Goal: Task Accomplishment & Management: Complete application form

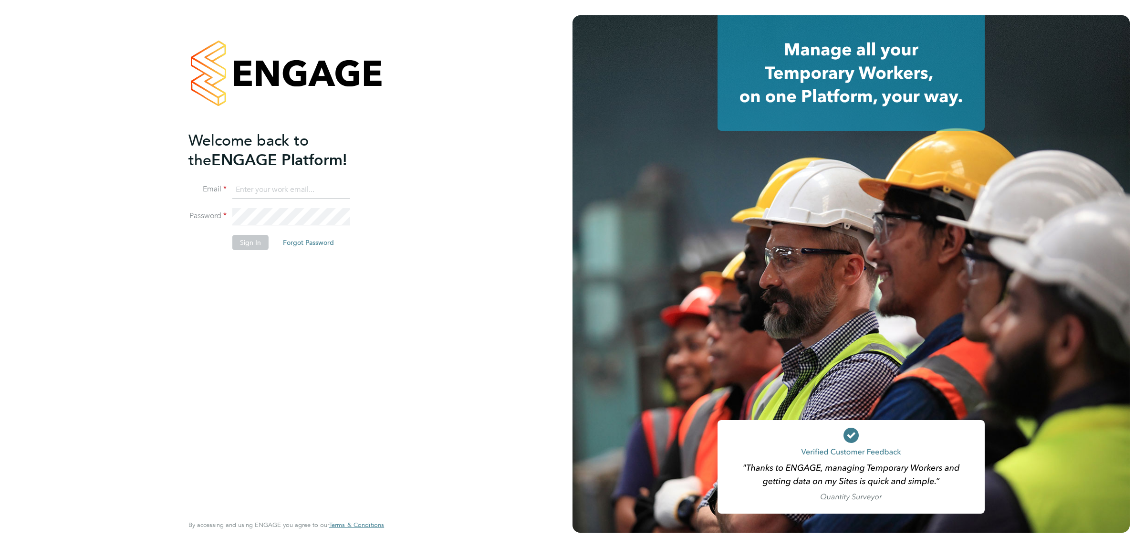
type input "mattclark@itsconstruction.co.uk"
click at [256, 246] on button "Sign In" at bounding box center [250, 242] width 36 height 15
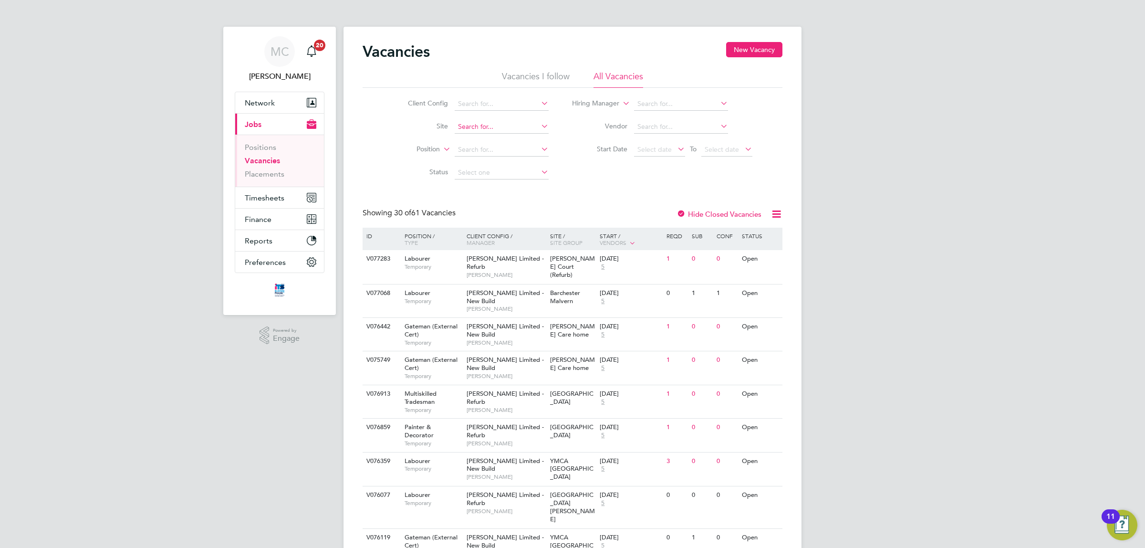
click at [499, 121] on input at bounding box center [502, 126] width 94 height 13
click at [498, 134] on li "Longr ock (Morva Beach)" at bounding box center [509, 139] width 111 height 13
type input "Longrock ([GEOGRAPHIC_DATA])"
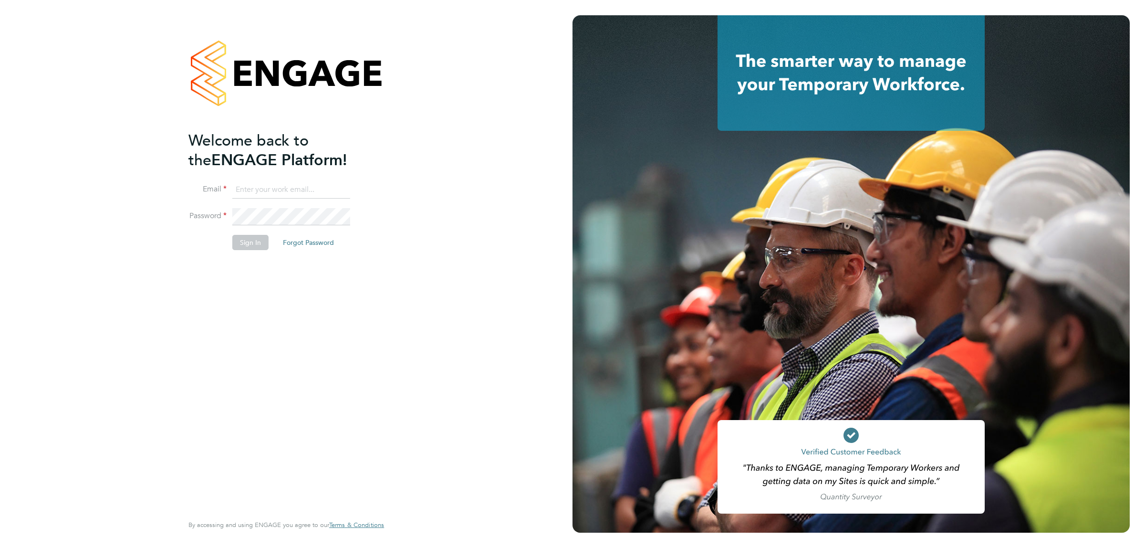
type input "mattclark@itsconstruction.co.uk"
click at [246, 246] on button "Sign In" at bounding box center [250, 242] width 36 height 15
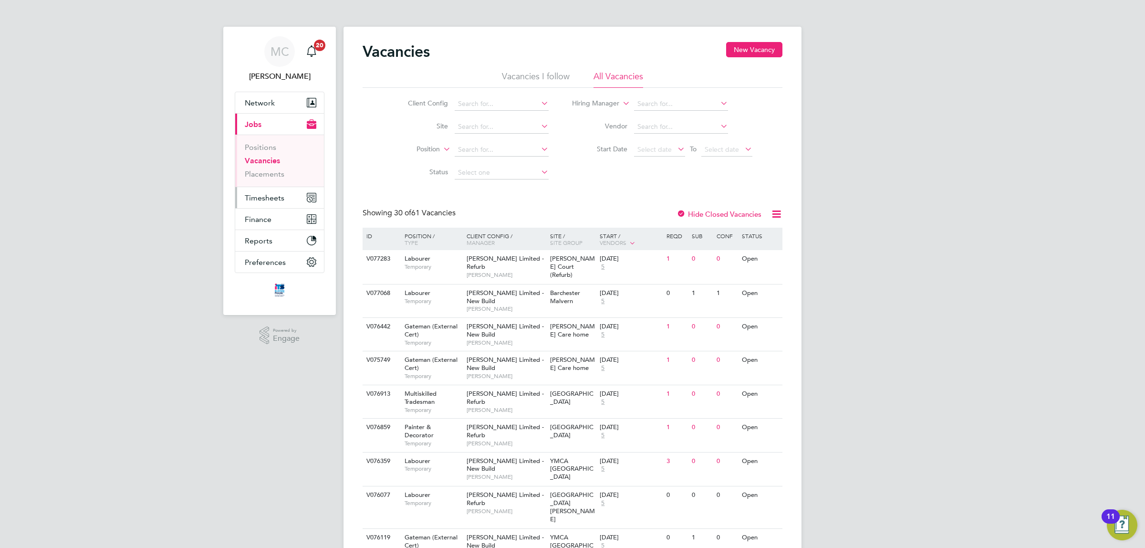
click at [259, 198] on span "Timesheets" at bounding box center [265, 197] width 40 height 9
click at [274, 166] on link "Timesheets" at bounding box center [265, 168] width 40 height 9
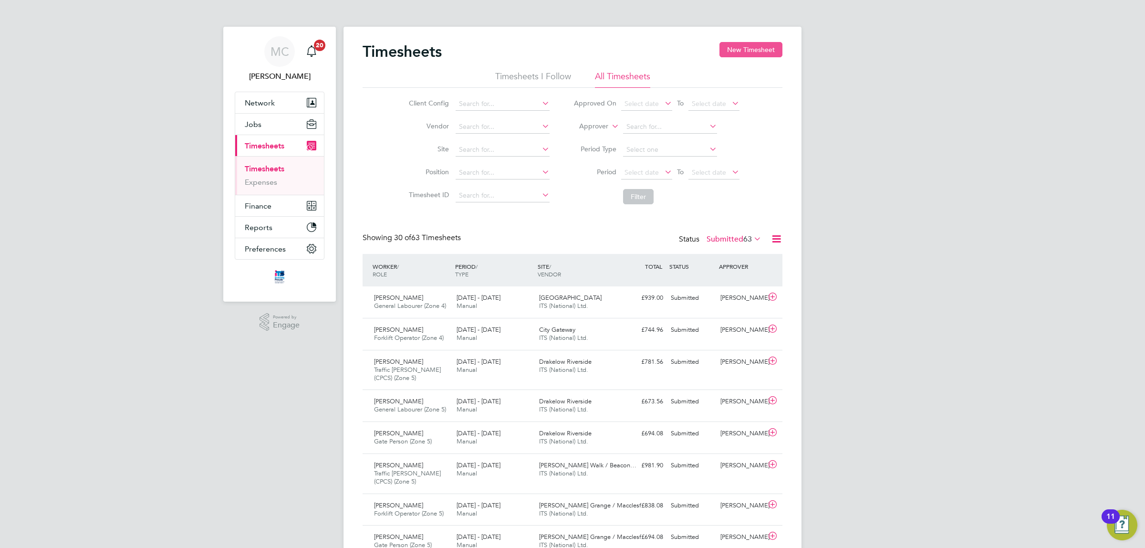
click at [749, 49] on button "New Timesheet" at bounding box center [750, 49] width 63 height 15
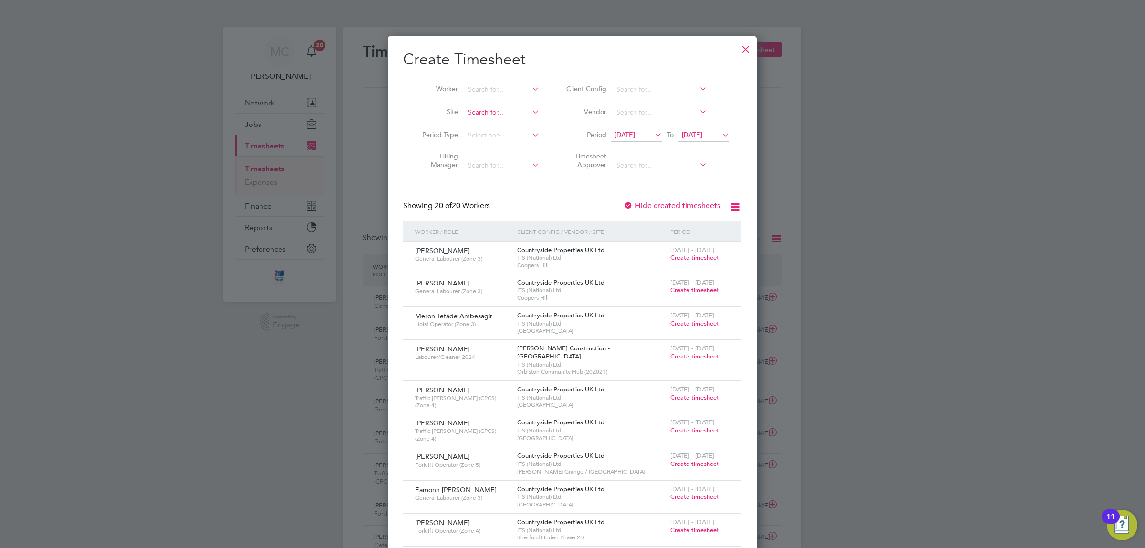
click at [489, 110] on input at bounding box center [502, 112] width 75 height 13
click at [511, 150] on li "Long rock ([GEOGRAPHIC_DATA])" at bounding box center [546, 150] width 164 height 13
type input "Longrock ([GEOGRAPHIC_DATA])"
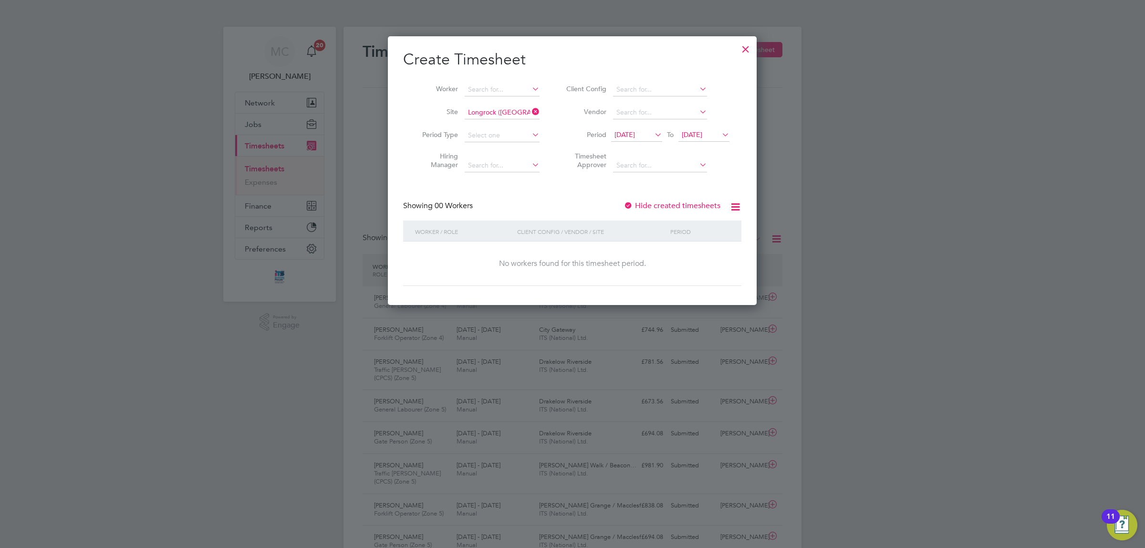
click at [635, 133] on span "[DATE]" at bounding box center [624, 134] width 21 height 9
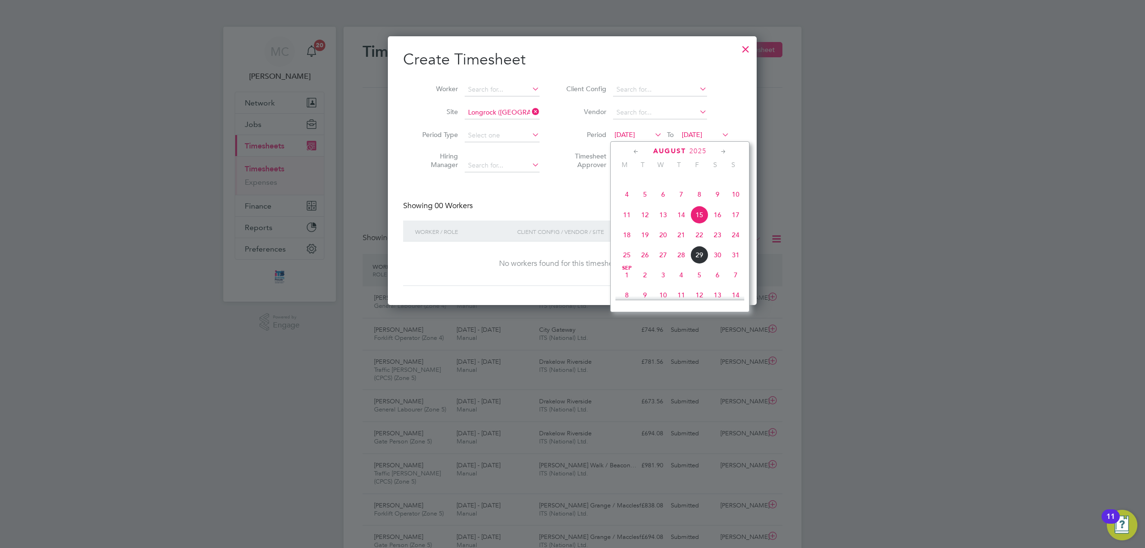
click at [626, 262] on span "25" at bounding box center [627, 255] width 18 height 18
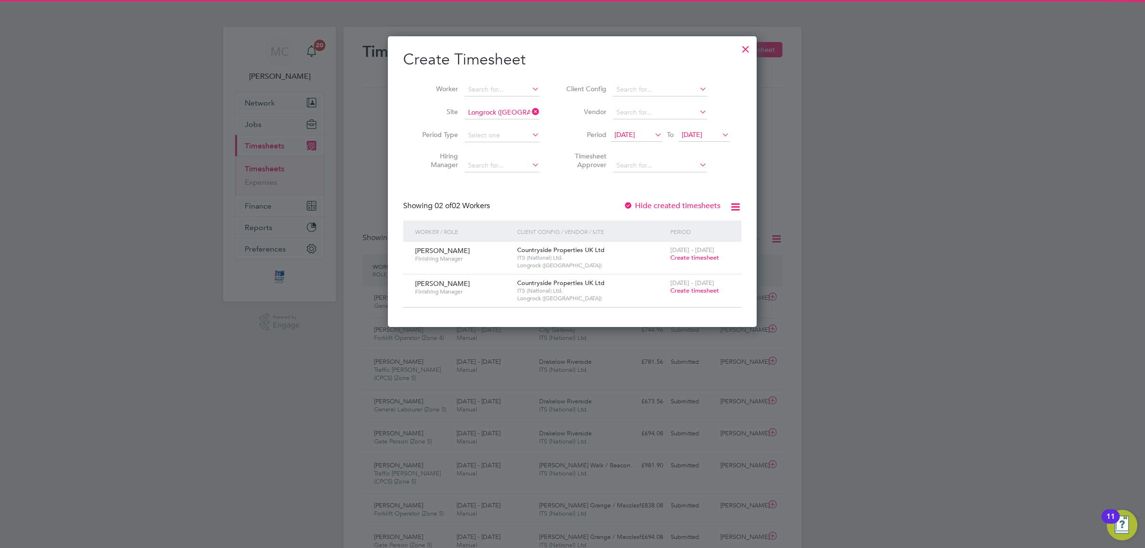
click at [702, 132] on span "[DATE]" at bounding box center [692, 134] width 21 height 9
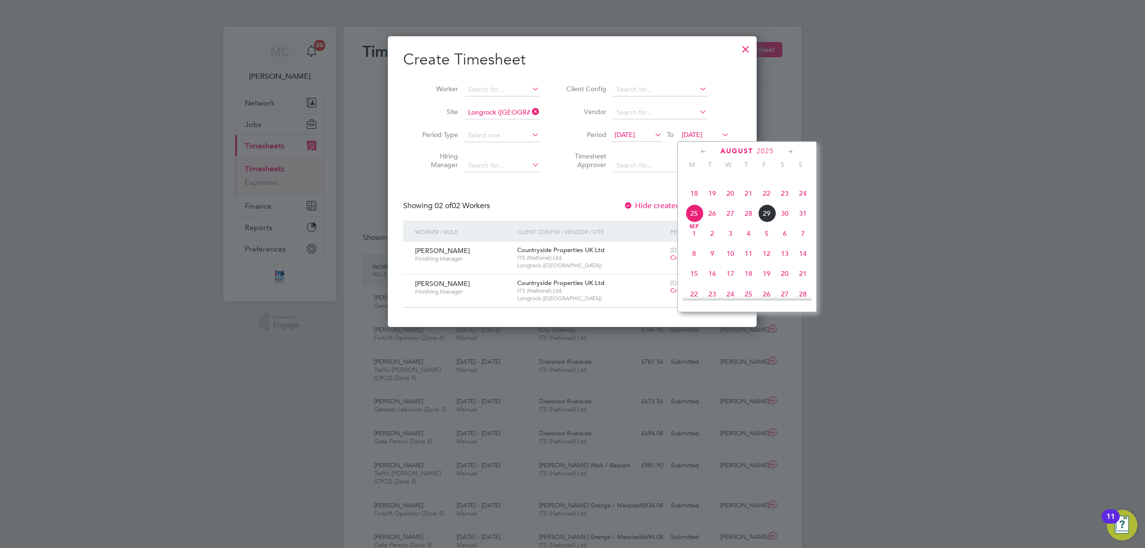
click at [767, 219] on span "29" at bounding box center [766, 213] width 18 height 18
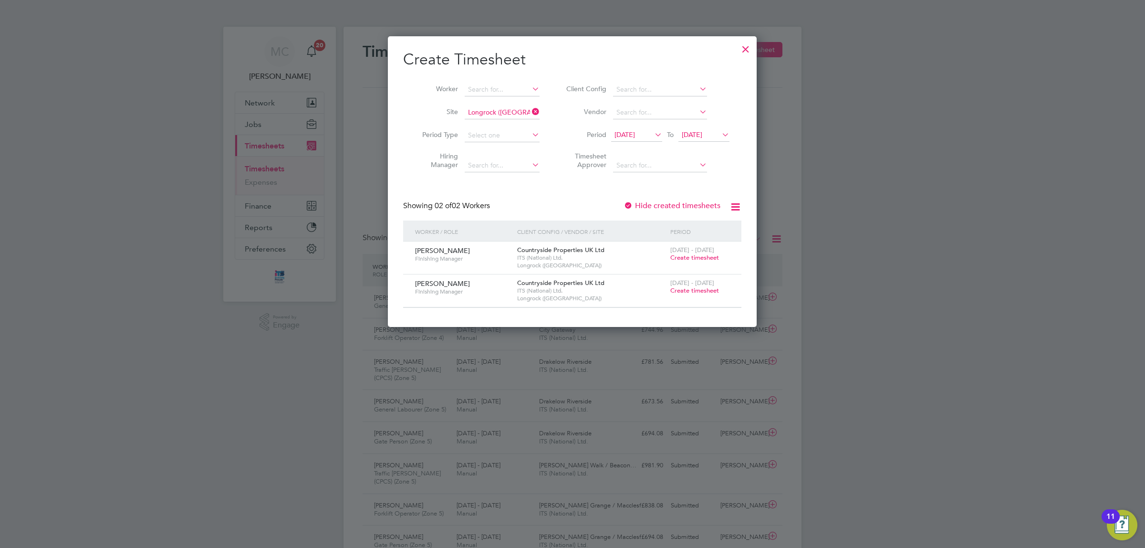
click at [690, 256] on span "Create timesheet" at bounding box center [694, 257] width 49 height 8
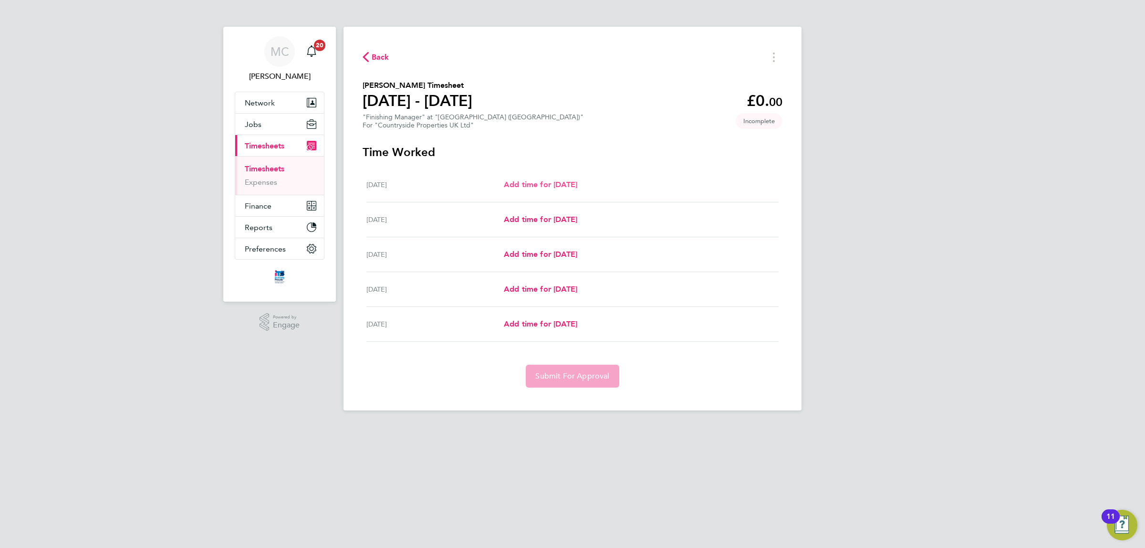
click at [566, 182] on span "Add time for Mon 25 Aug" at bounding box center [540, 184] width 73 height 9
select select "30"
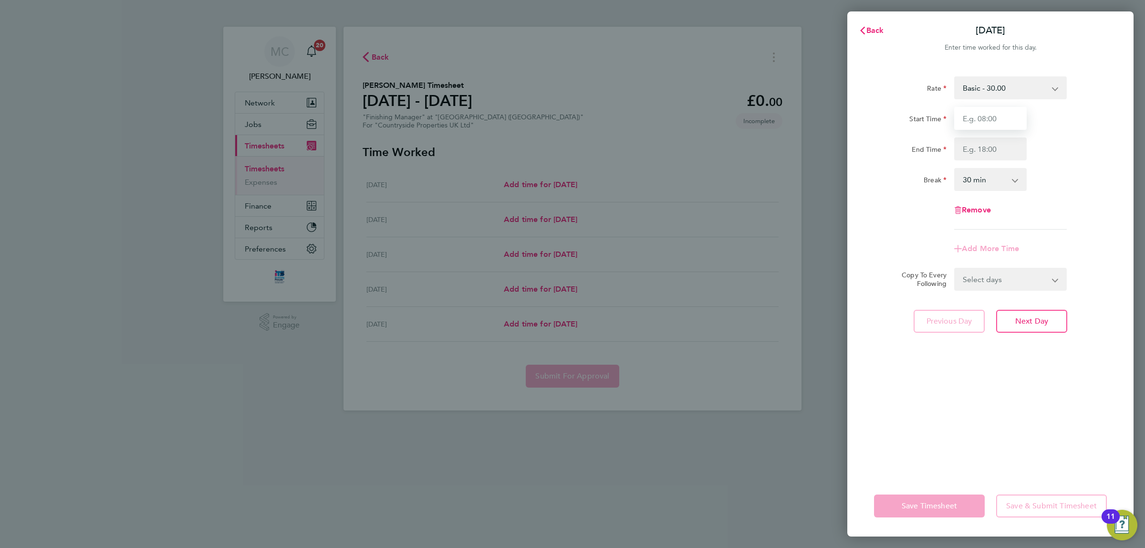
click at [1008, 115] on input "Start Time" at bounding box center [990, 118] width 73 height 23
type input "07:30"
click at [995, 152] on input "End Time" at bounding box center [990, 148] width 73 height 23
type input "17:00"
click at [995, 282] on select "Select days Day Tuesday Wednesday Thursday Friday" at bounding box center [1005, 279] width 100 height 21
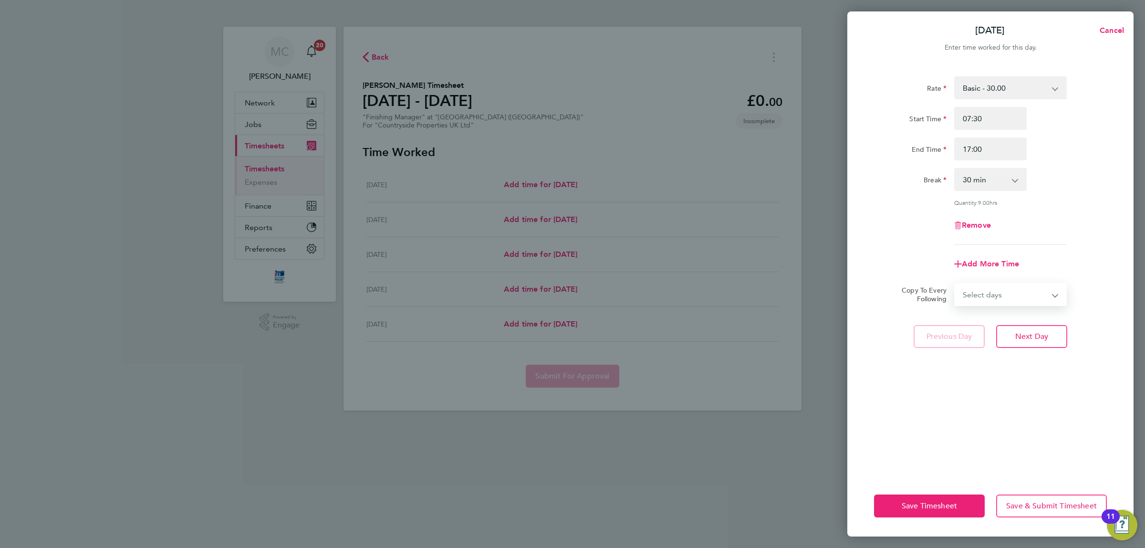
click at [1078, 247] on app-timesheet-line-form-group "Rate Basic - 30.00 Start Time 07:30 End Time 17:00 Break 0 min 15 min 30 min 45…" at bounding box center [990, 175] width 233 height 199
click at [1037, 332] on span "Next Day" at bounding box center [1031, 337] width 33 height 10
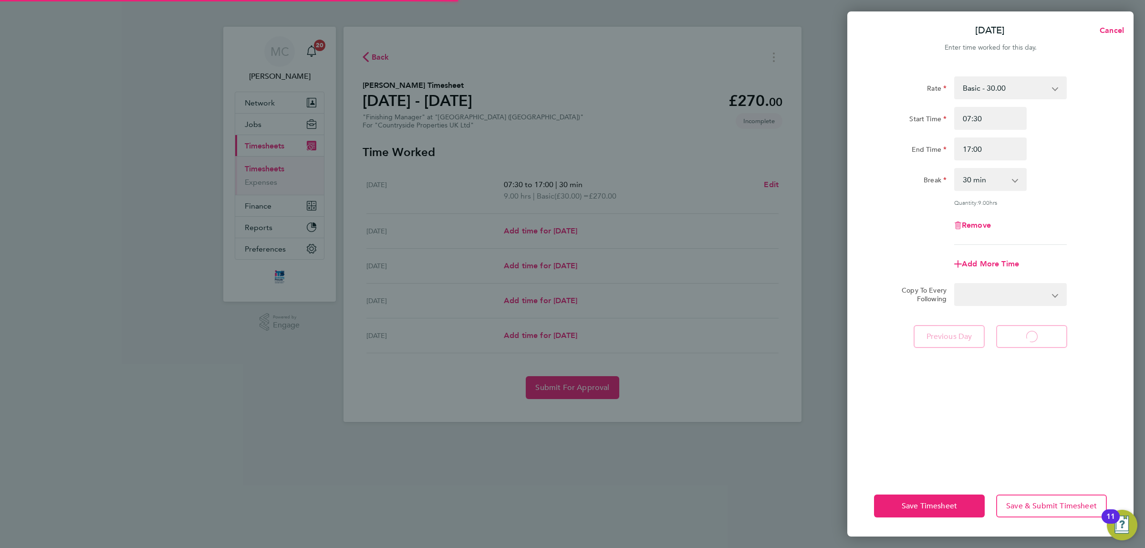
select select "30"
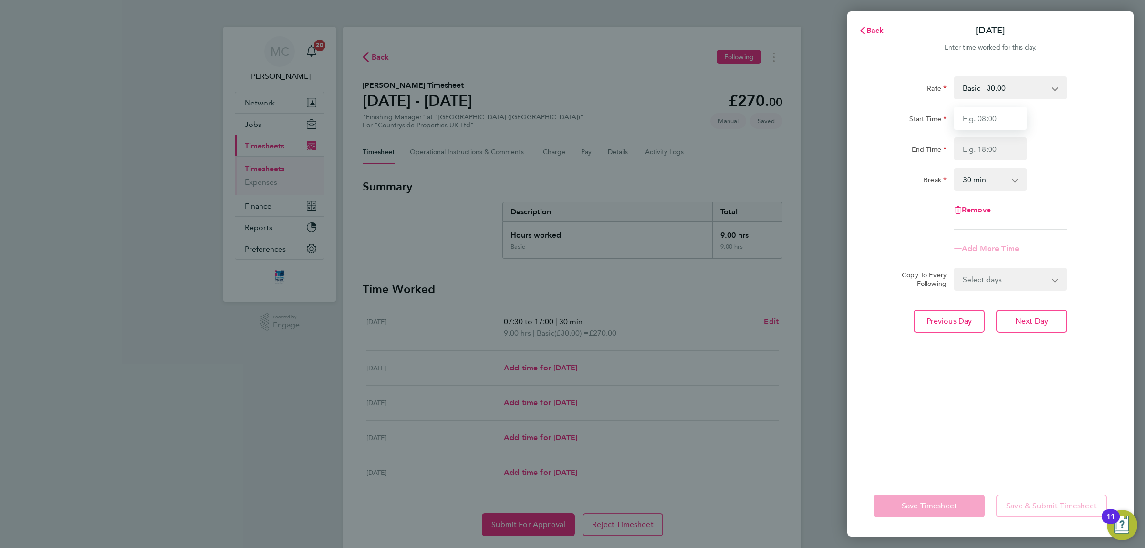
click at [991, 118] on input "Start Time" at bounding box center [990, 118] width 73 height 23
click at [940, 319] on span "Previous Day" at bounding box center [949, 321] width 46 height 10
select select "30"
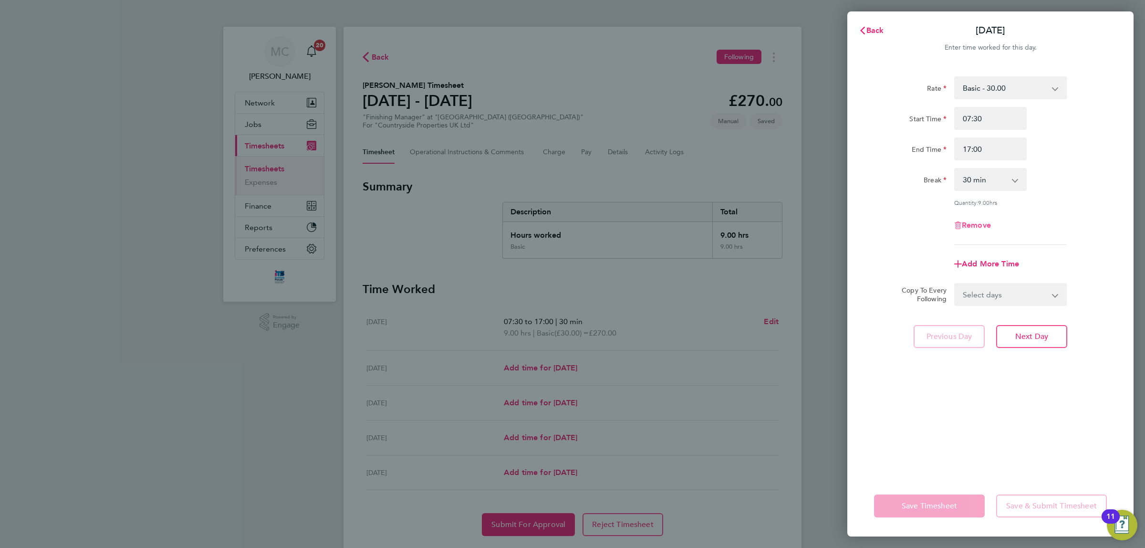
click at [972, 226] on span "Remove" at bounding box center [976, 224] width 29 height 9
select select "null"
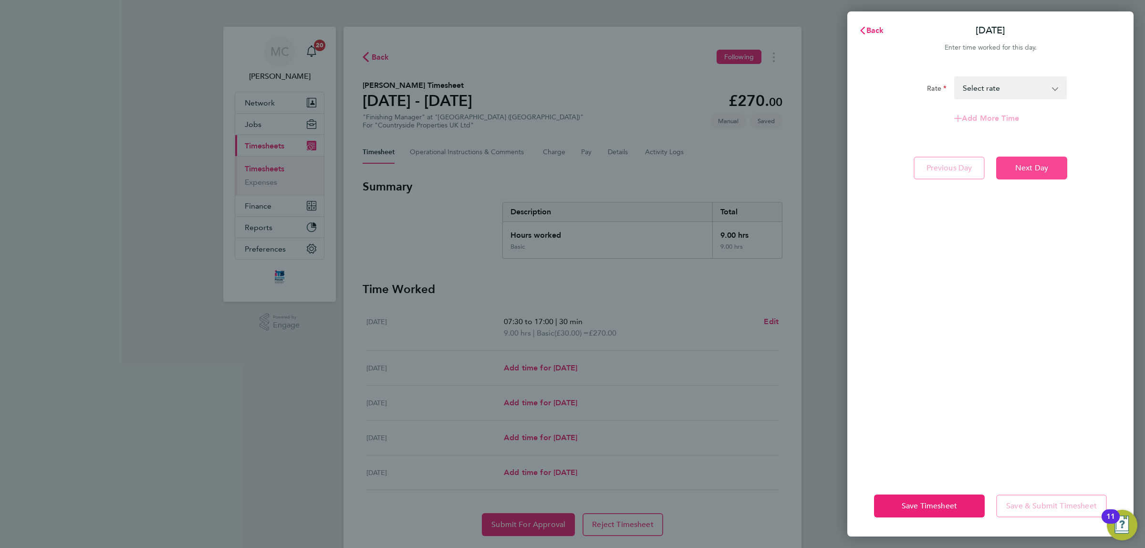
click at [1028, 170] on span "Next Day" at bounding box center [1031, 168] width 33 height 10
select select "30"
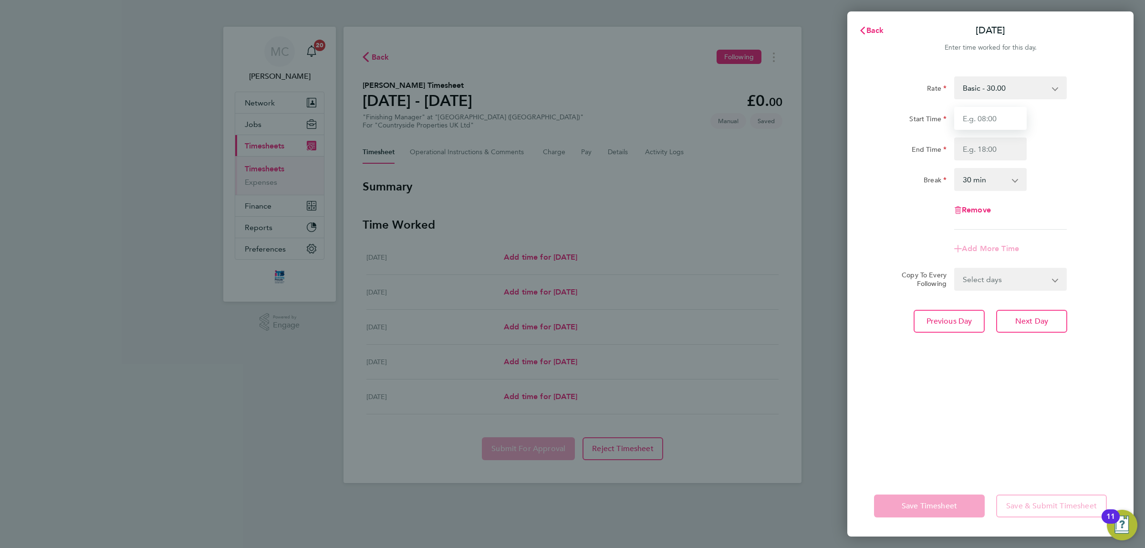
click at [990, 117] on input "Start Time" at bounding box center [990, 118] width 73 height 23
type input "07:30"
click at [997, 150] on input "End Time" at bounding box center [990, 148] width 73 height 23
type input "17:00"
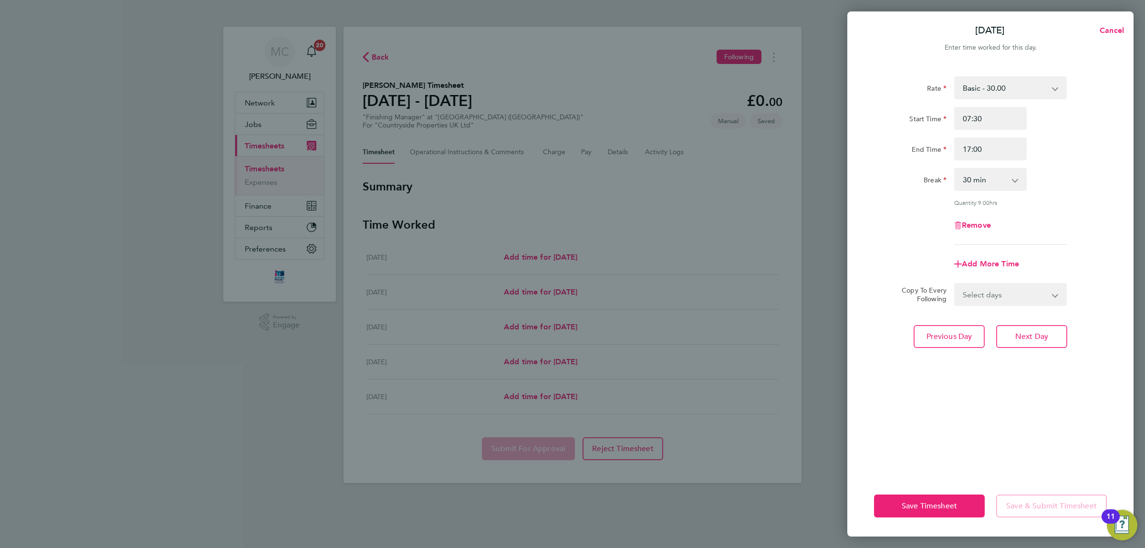
click at [1084, 246] on app-timesheet-line-form-group "Rate Basic - 30.00 Start Time 07:30 End Time 17:00 Break 0 min 15 min 30 min 45…" at bounding box center [990, 175] width 233 height 199
click at [1038, 330] on button "Next Day" at bounding box center [1031, 336] width 71 height 23
select select "30"
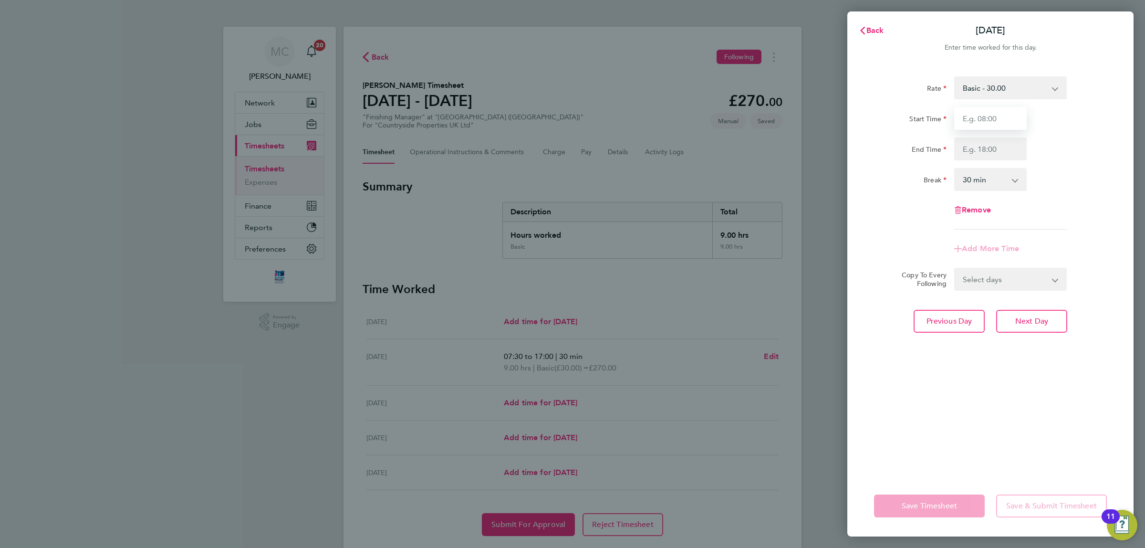
click at [1002, 120] on input "Start Time" at bounding box center [990, 118] width 73 height 23
type input "07:30"
click at [997, 153] on input "End Time" at bounding box center [990, 148] width 73 height 23
type input "17:00"
click at [1089, 296] on div "Rate Basic - 30.00 Start Time 07:30 End Time 17:00 Break 0 min 15 min 30 min 45…" at bounding box center [990, 270] width 286 height 410
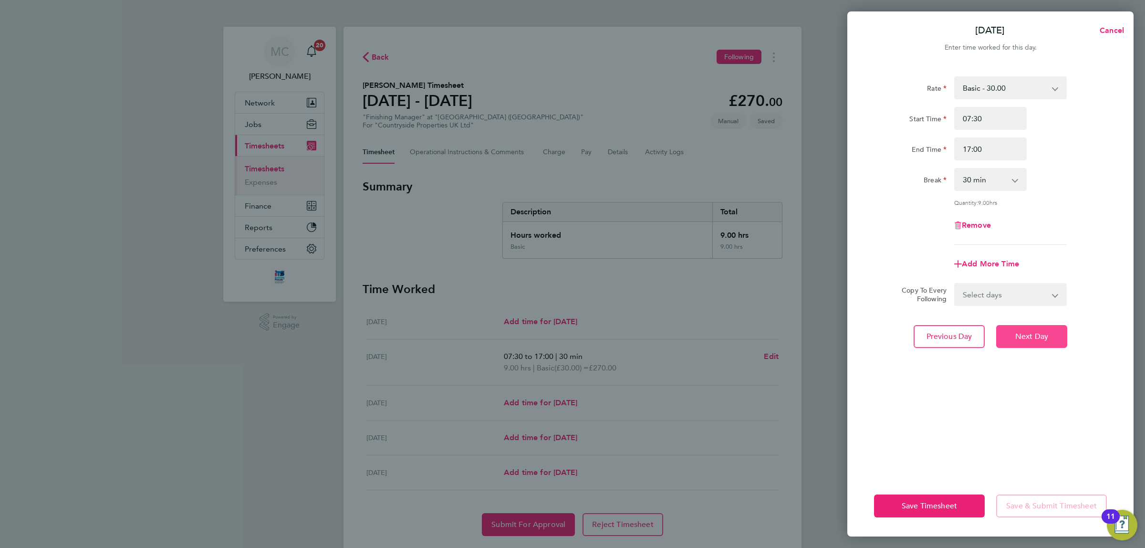
click at [1030, 336] on span "Next Day" at bounding box center [1031, 337] width 33 height 10
select select "30"
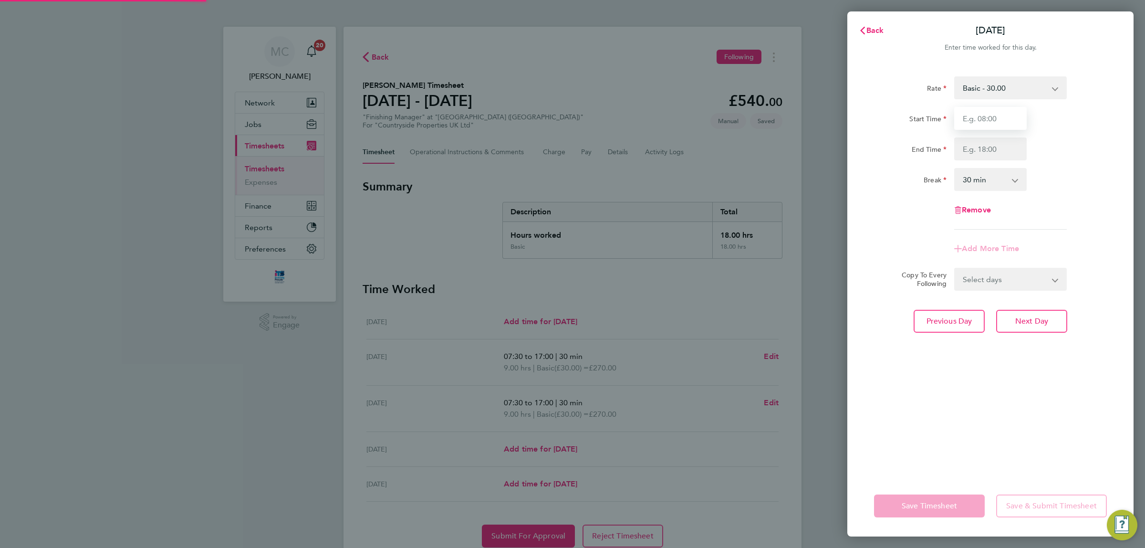
click at [997, 116] on input "Start Time" at bounding box center [990, 118] width 73 height 23
type input "07:30"
click at [998, 147] on input "End Time" at bounding box center [990, 148] width 73 height 23
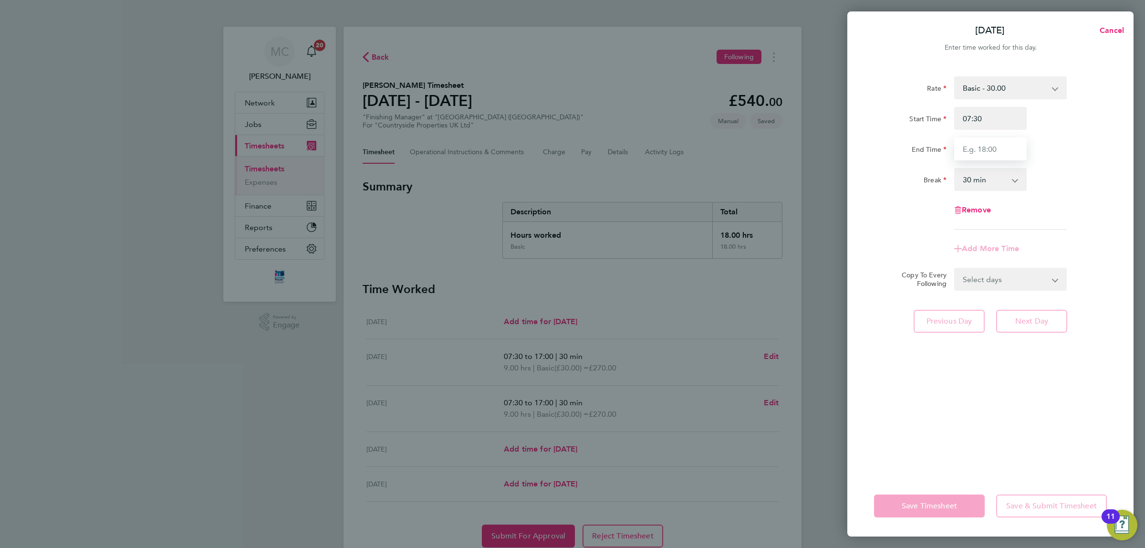
type input "17:00"
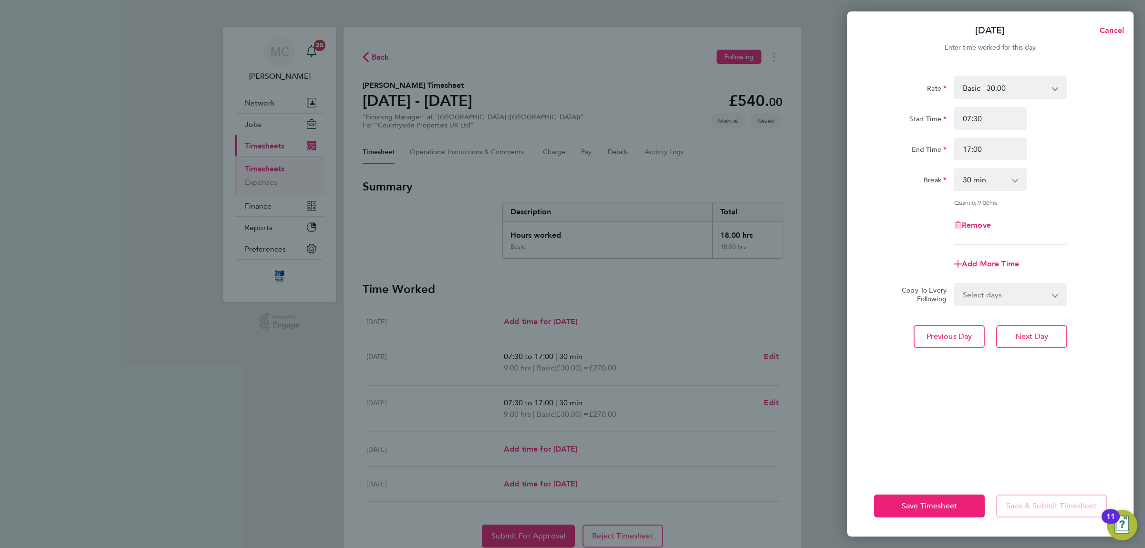
click at [1038, 367] on div "Rate Basic - 30.00 Start Time 07:30 End Time 17:00 Break 0 min 15 min 30 min 45…" at bounding box center [990, 270] width 286 height 410
click at [932, 506] on span "Save Timesheet" at bounding box center [929, 506] width 55 height 10
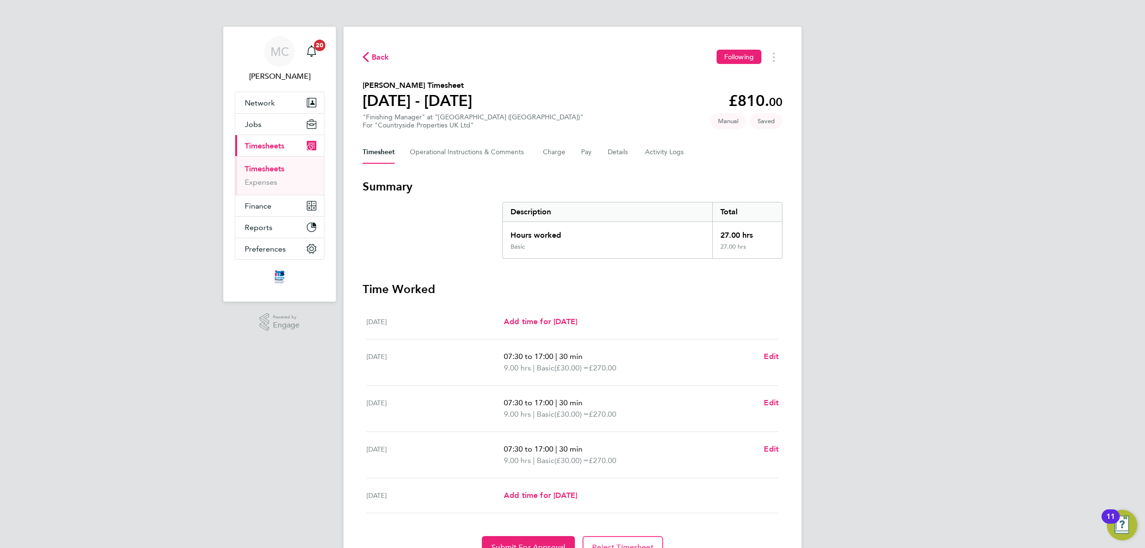
scroll to position [49, 0]
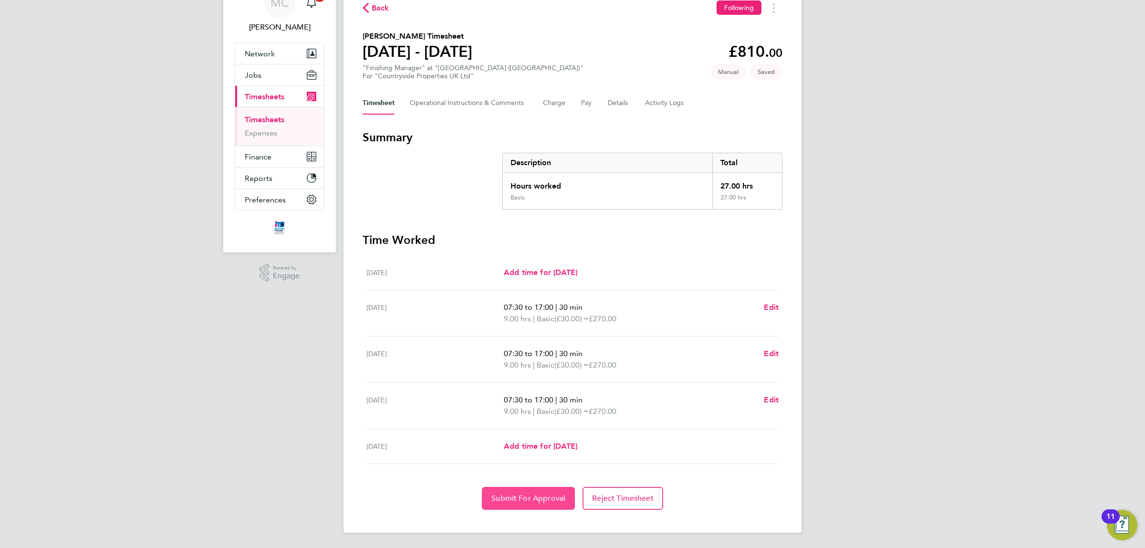
click at [528, 490] on button "Submit For Approval" at bounding box center [528, 498] width 93 height 23
click at [268, 118] on link "Timesheets" at bounding box center [265, 119] width 40 height 9
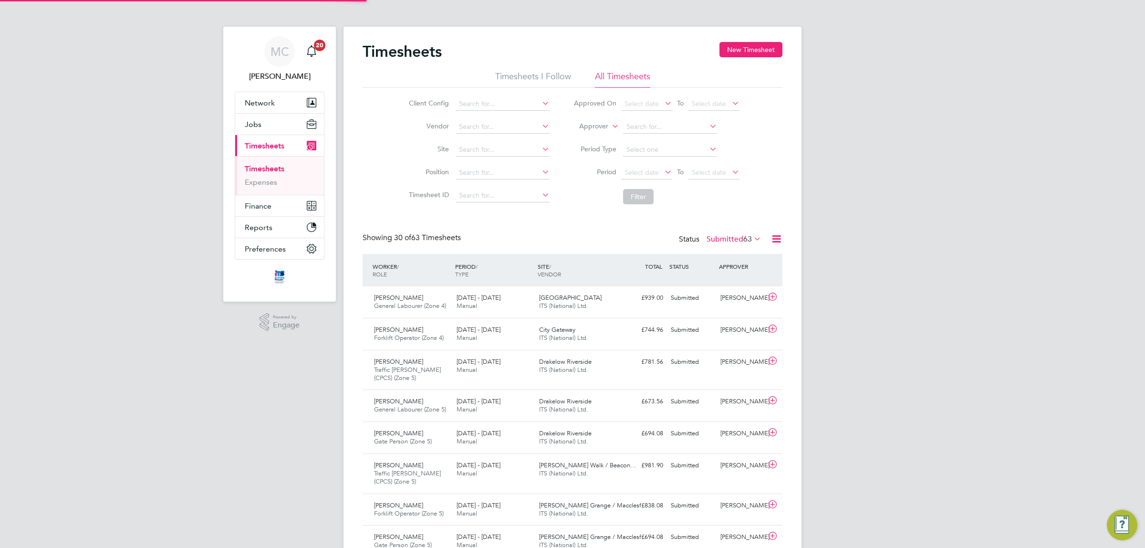
scroll to position [5, 5]
click at [501, 146] on input at bounding box center [503, 149] width 94 height 13
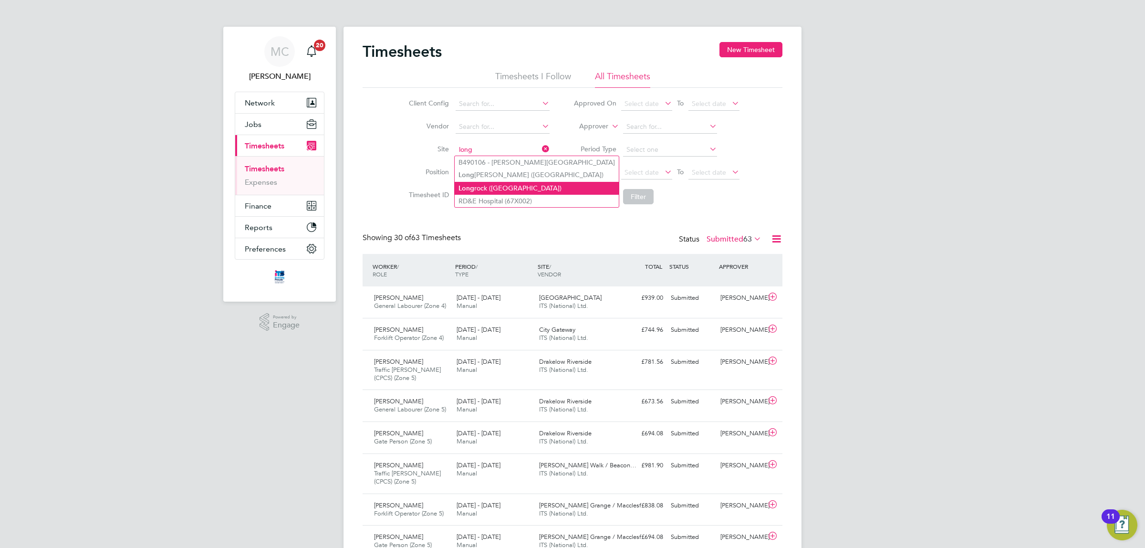
click at [490, 185] on li "Long rock ([GEOGRAPHIC_DATA])" at bounding box center [537, 188] width 164 height 13
type input "Longrock ([GEOGRAPHIC_DATA])"
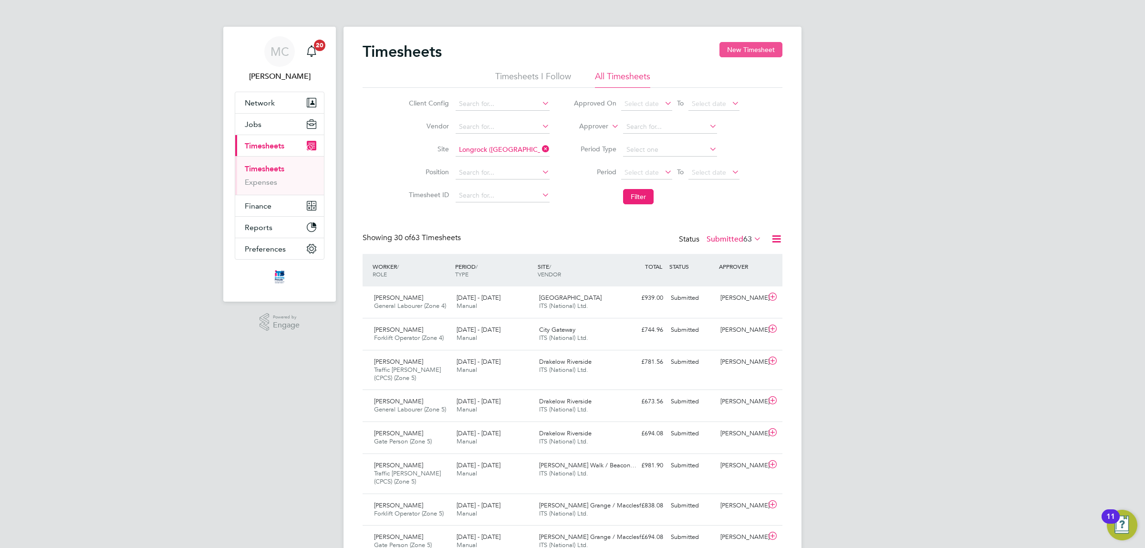
click at [751, 46] on button "New Timesheet" at bounding box center [750, 49] width 63 height 15
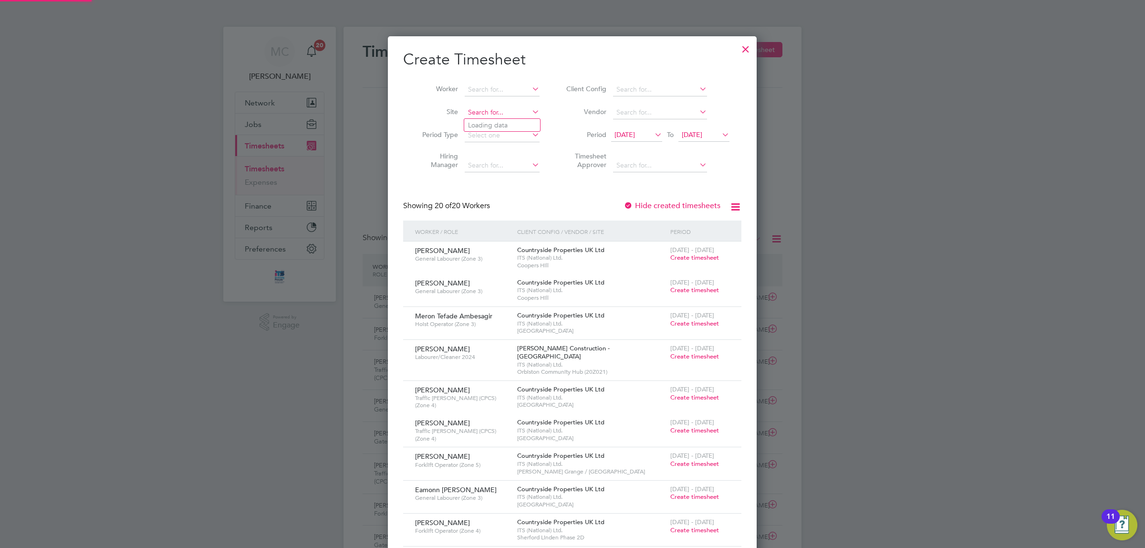
click at [493, 112] on input at bounding box center [502, 112] width 75 height 13
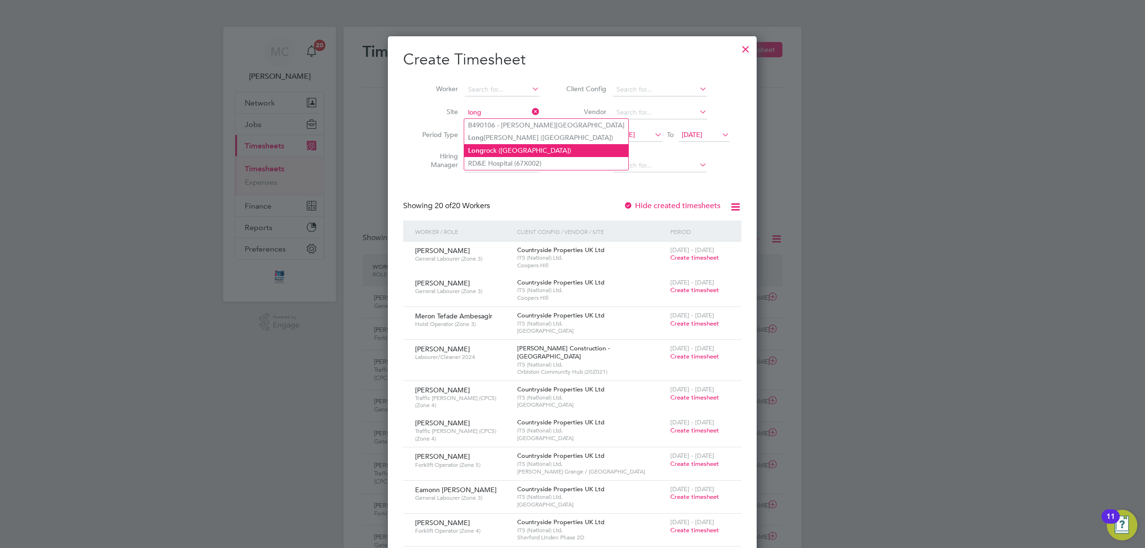
click at [502, 151] on li "Long rock ([GEOGRAPHIC_DATA])" at bounding box center [546, 150] width 164 height 13
type input "Longrock ([GEOGRAPHIC_DATA])"
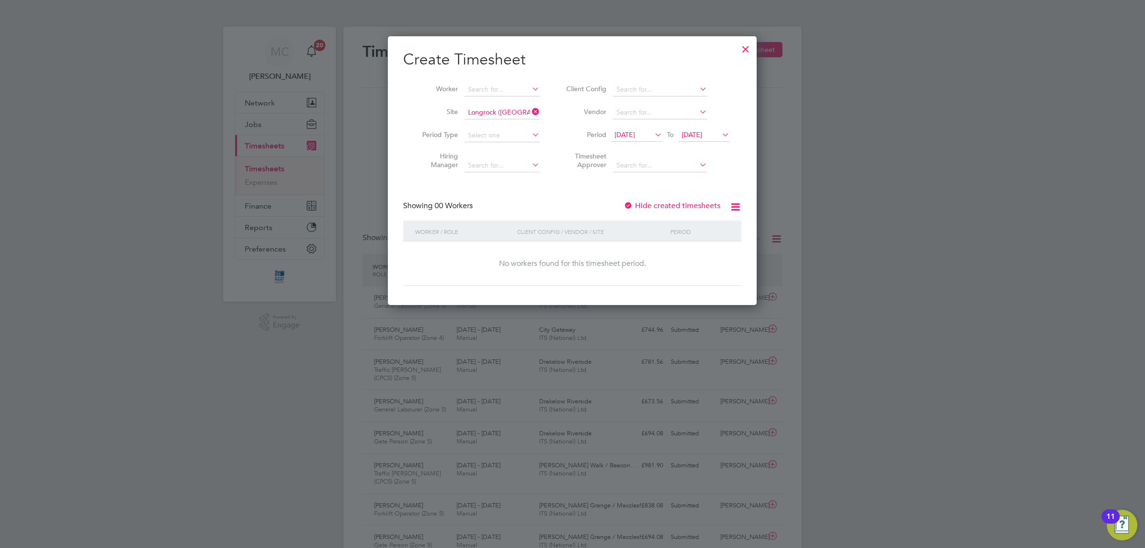
click at [627, 129] on span "[DATE]" at bounding box center [636, 135] width 51 height 13
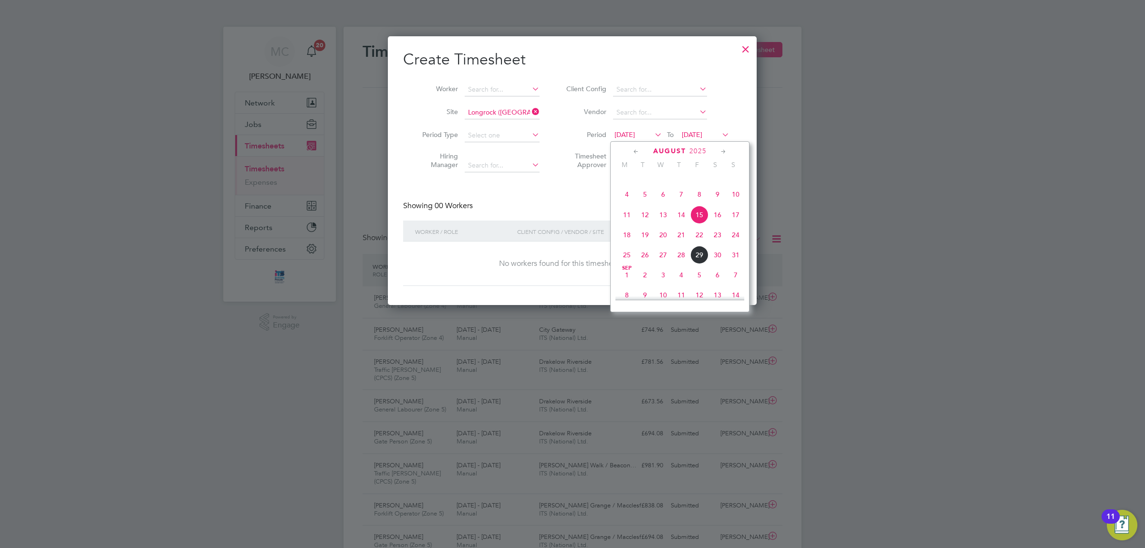
click at [623, 262] on span "25" at bounding box center [627, 255] width 18 height 18
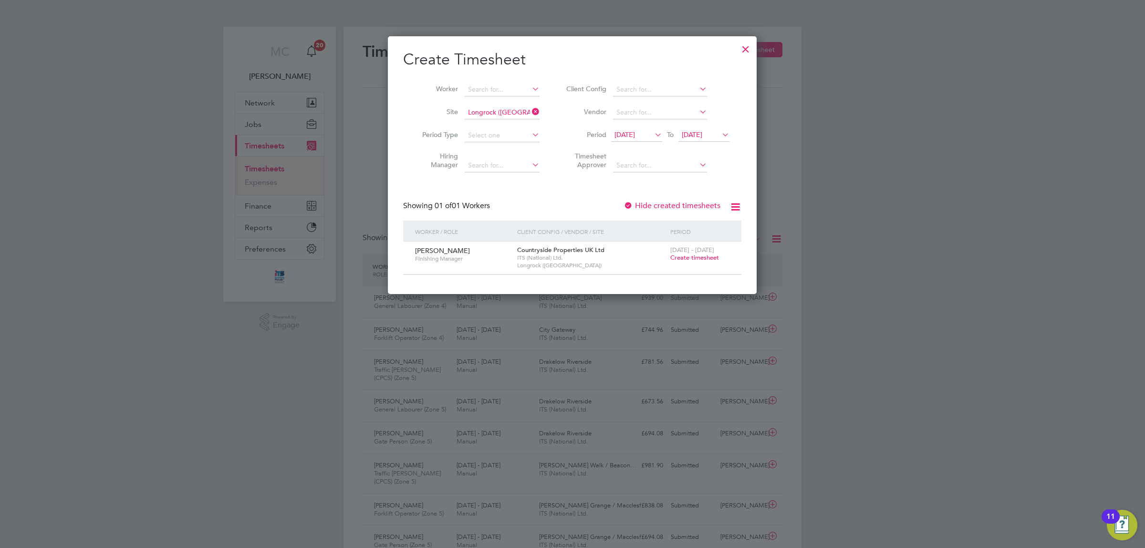
click at [696, 254] on span "Create timesheet" at bounding box center [694, 257] width 49 height 8
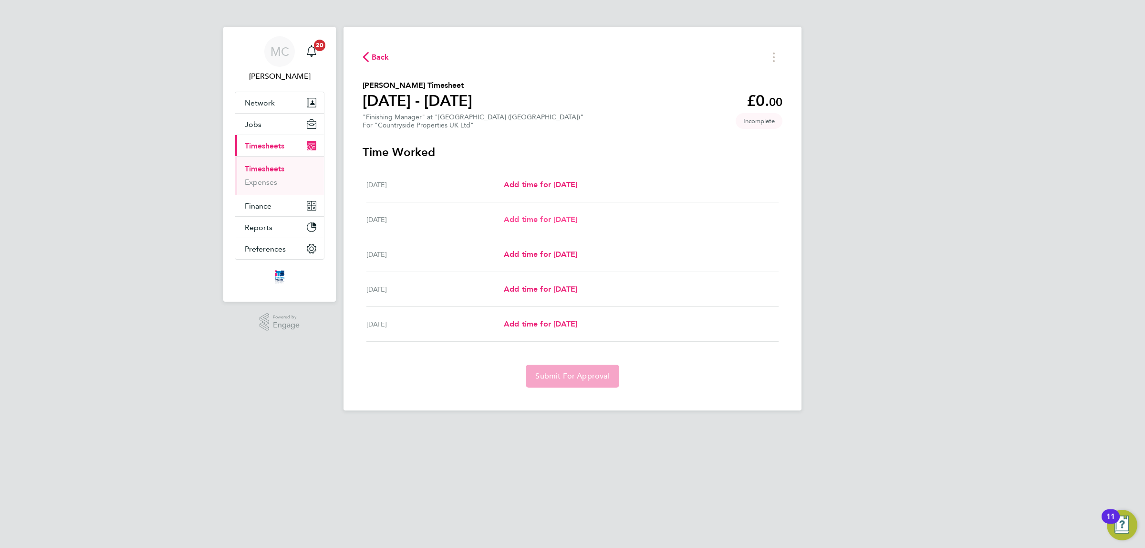
click at [577, 219] on span "Add time for [DATE]" at bounding box center [540, 219] width 73 height 9
select select "30"
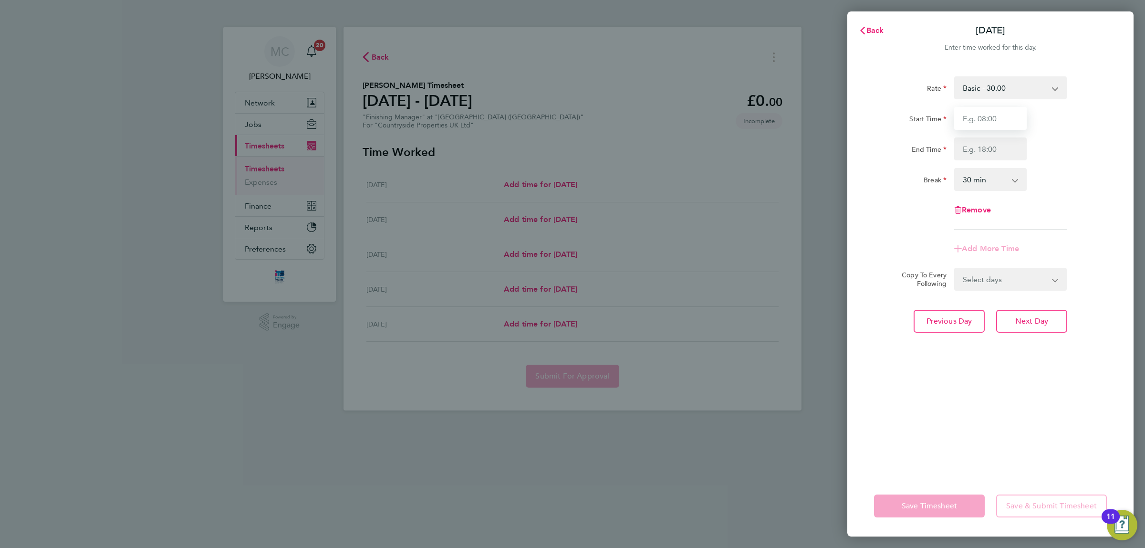
click at [984, 120] on input "Start Time" at bounding box center [990, 118] width 73 height 23
type input "07:30"
click at [990, 154] on input "End Time" at bounding box center [990, 148] width 73 height 23
type input "17:00"
click at [1121, 304] on div "Rate Basic - 30.00 Start Time 07:30 End Time 17:00 Break 0 min 15 min 30 min 45…" at bounding box center [990, 270] width 286 height 410
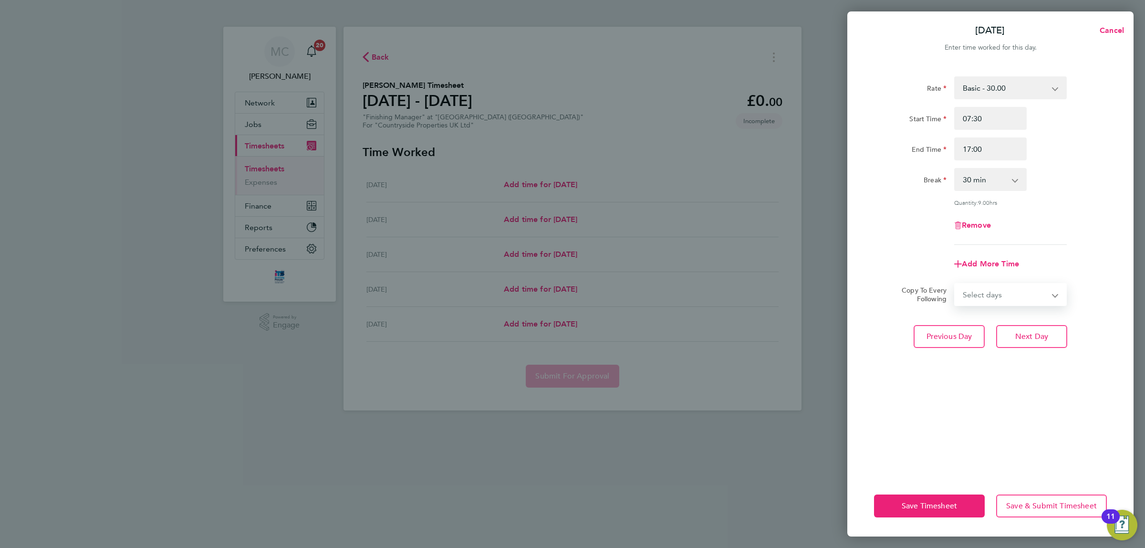
click at [1015, 297] on select "Select days Day [DATE] [DATE] [DATE]" at bounding box center [1005, 294] width 100 height 21
click at [1130, 318] on div "Rate Basic - 30.00 Start Time 07:30 End Time 17:00 Break 0 min 15 min 30 min 45…" at bounding box center [990, 270] width 286 height 410
click at [1040, 287] on select "Select days Day [DATE] [DATE] [DATE]" at bounding box center [1005, 294] width 100 height 21
select select "DAY"
click at [955, 284] on select "Select days Day [DATE] [DATE] [DATE]" at bounding box center [1005, 294] width 100 height 21
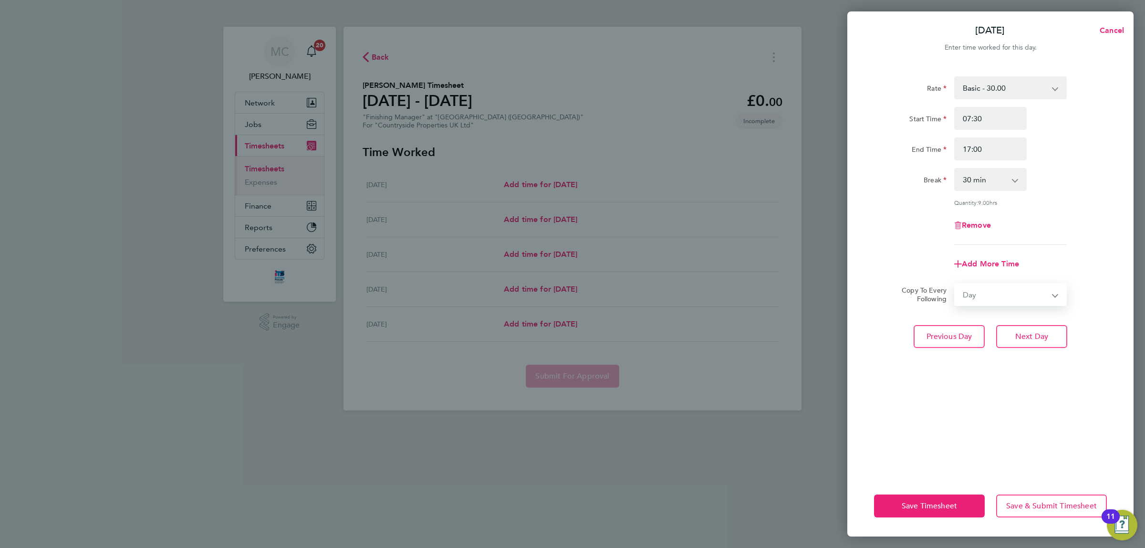
select select "[DATE]"
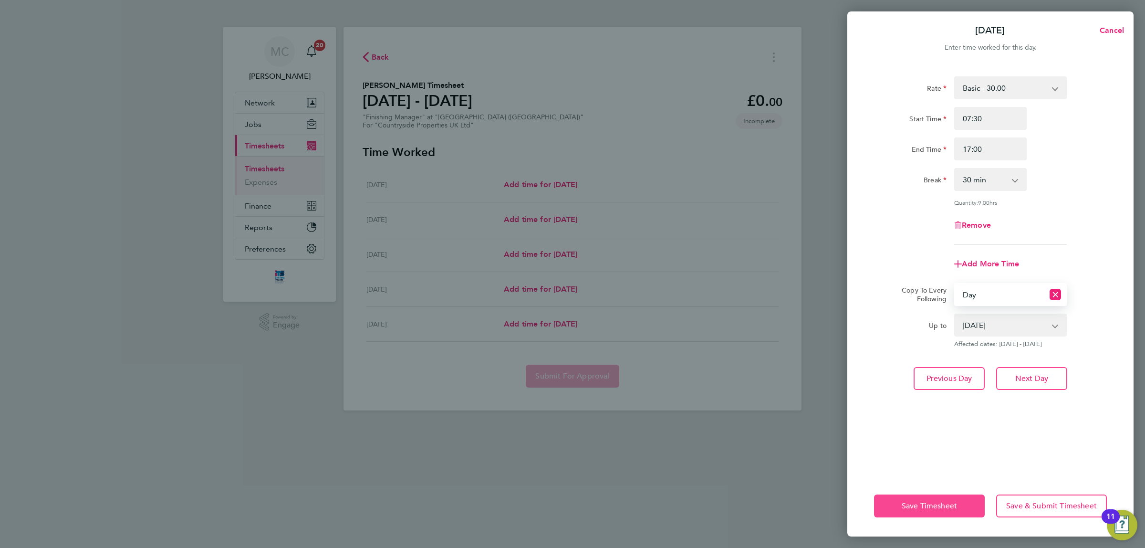
click at [923, 504] on span "Save Timesheet" at bounding box center [929, 506] width 55 height 10
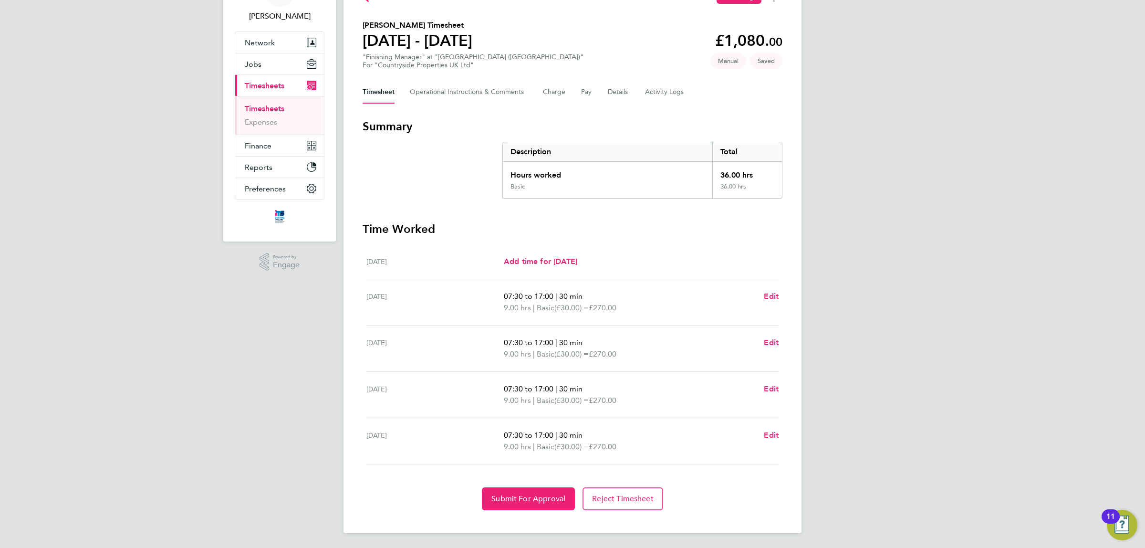
scroll to position [61, 0]
click at [529, 492] on button "Submit For Approval" at bounding box center [528, 498] width 93 height 23
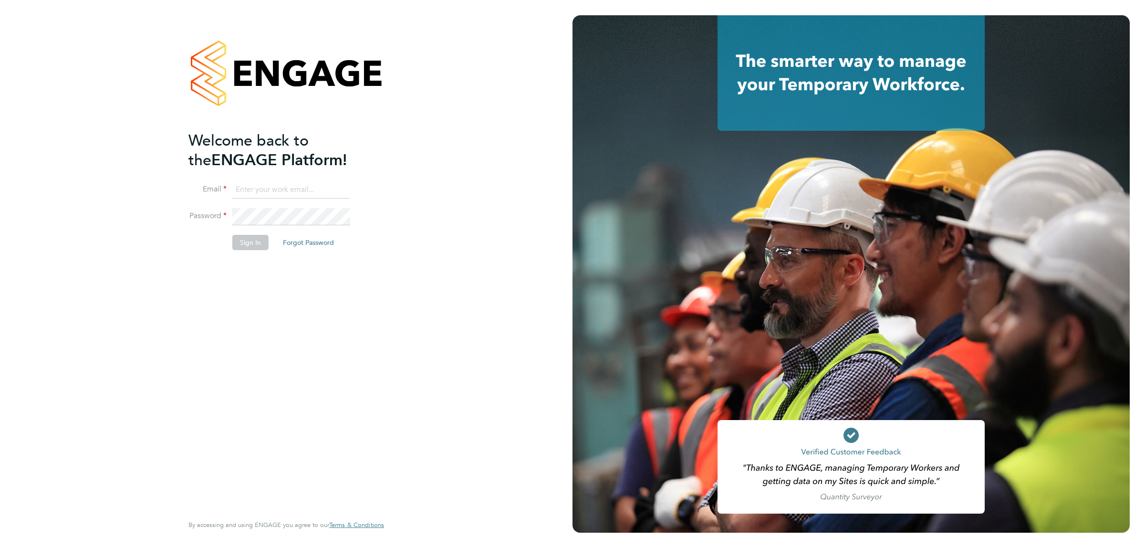
type input "mattclark@itsconstruction.co.uk"
click at [249, 244] on button "Sign In" at bounding box center [250, 242] width 36 height 15
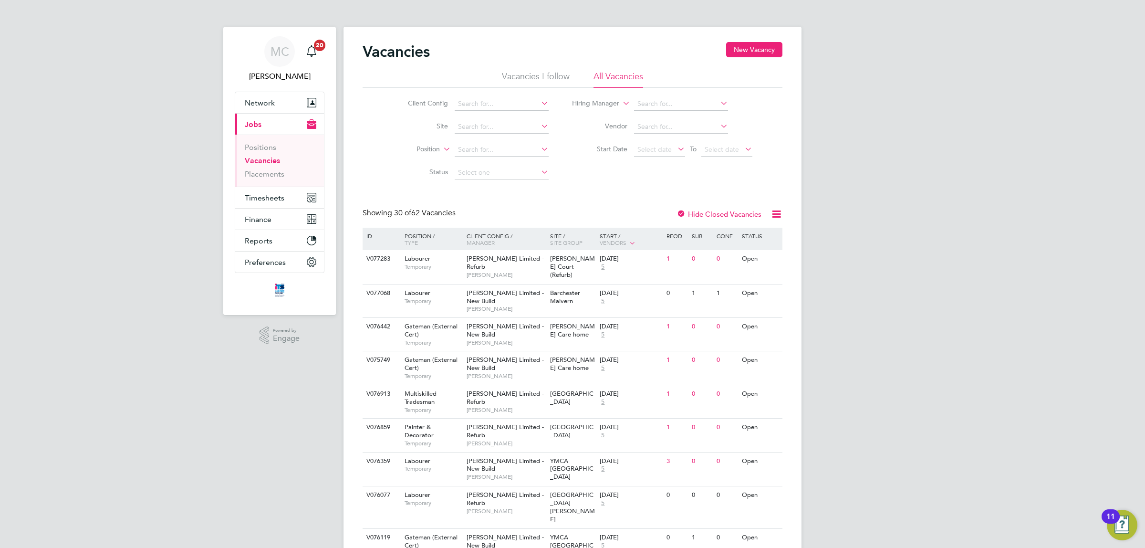
click at [268, 158] on link "Vacancies" at bounding box center [262, 160] width 35 height 9
click at [481, 125] on input at bounding box center [502, 126] width 94 height 13
click at [485, 135] on li "Longroc k (Morva Beach)" at bounding box center [509, 139] width 111 height 13
type input "Longrock ([GEOGRAPHIC_DATA])"
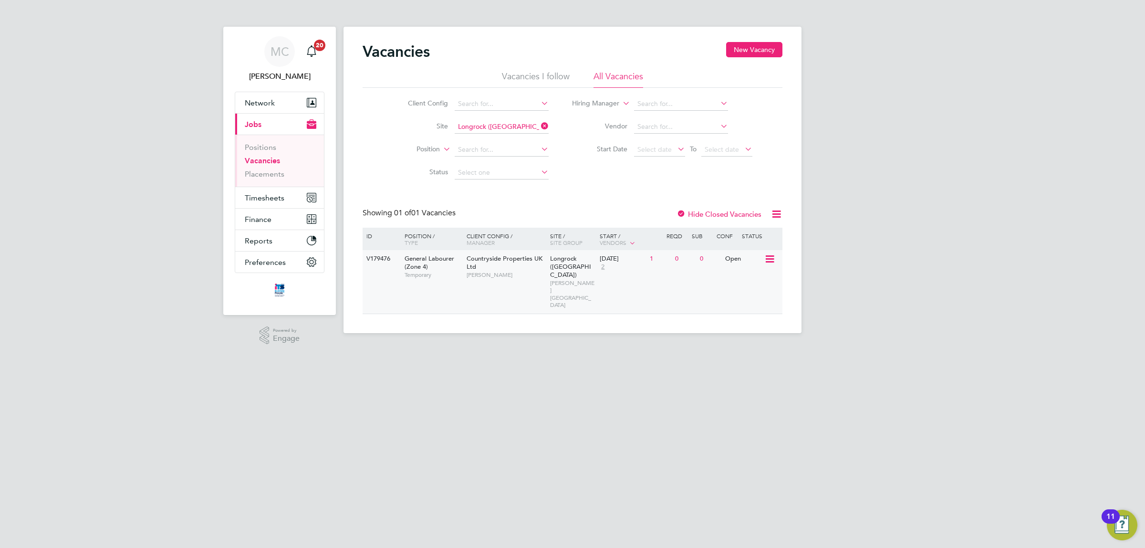
click at [468, 266] on span "Countryside Properties UK Ltd" at bounding box center [505, 262] width 76 height 16
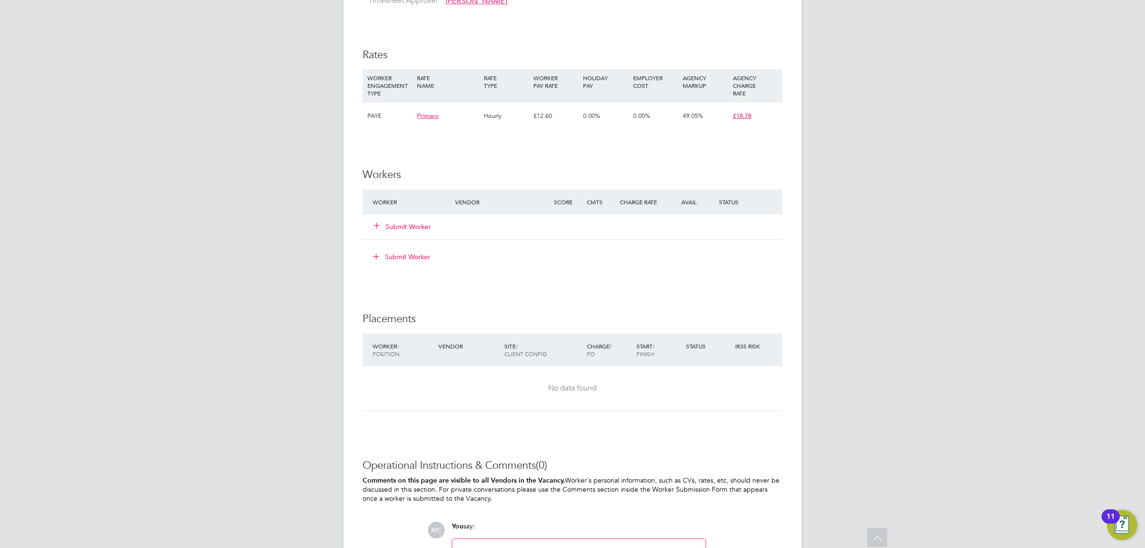
scroll to position [715, 0]
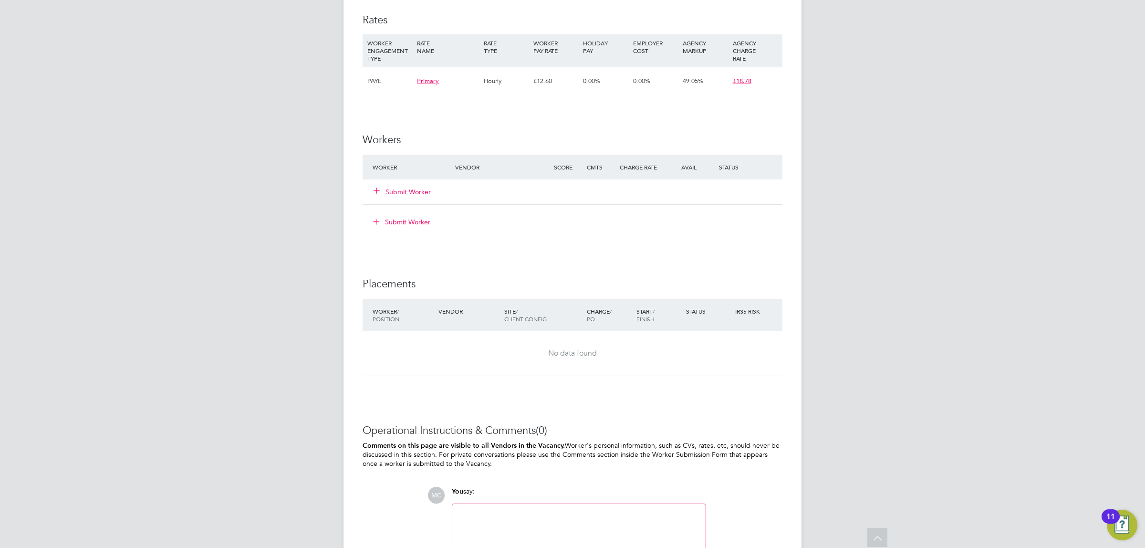
click at [411, 191] on button "Submit Worker" at bounding box center [402, 192] width 57 height 10
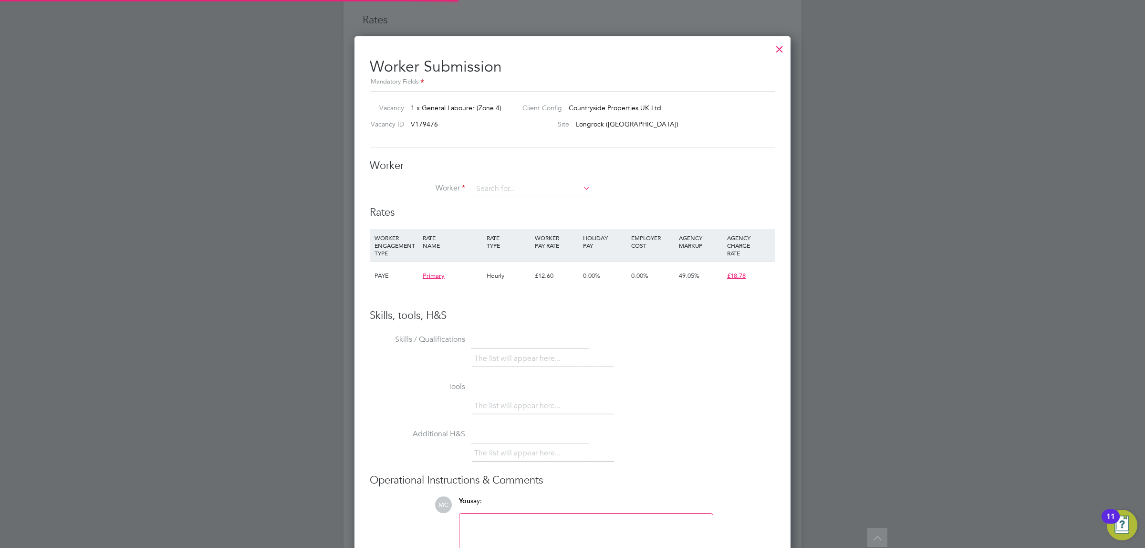
scroll to position [580, 436]
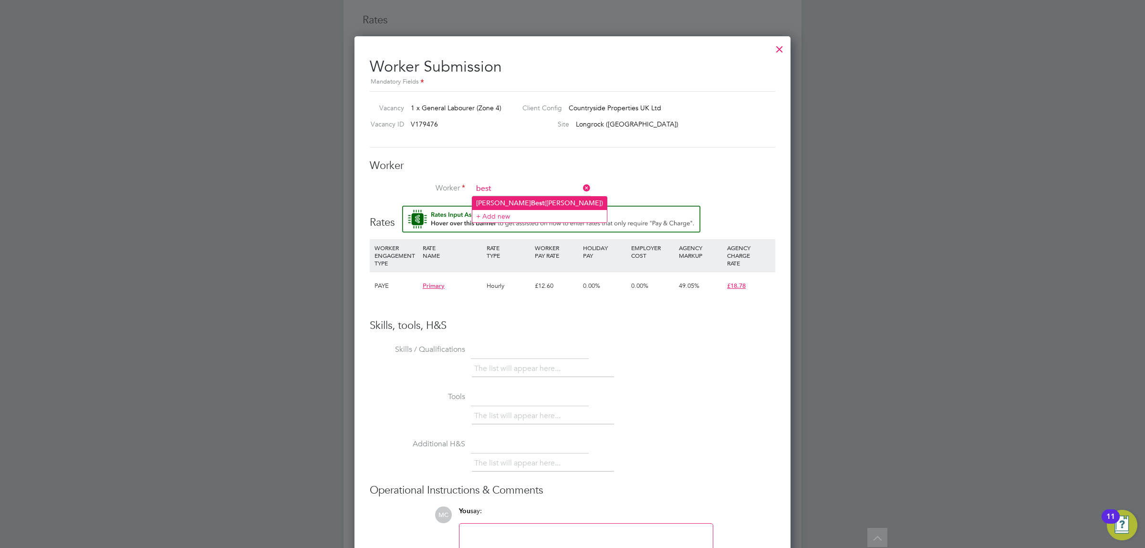
click at [491, 198] on li "[PERSON_NAME] ([PERSON_NAME])" at bounding box center [539, 203] width 135 height 13
type input "[PERSON_NAME] ([PERSON_NAME])"
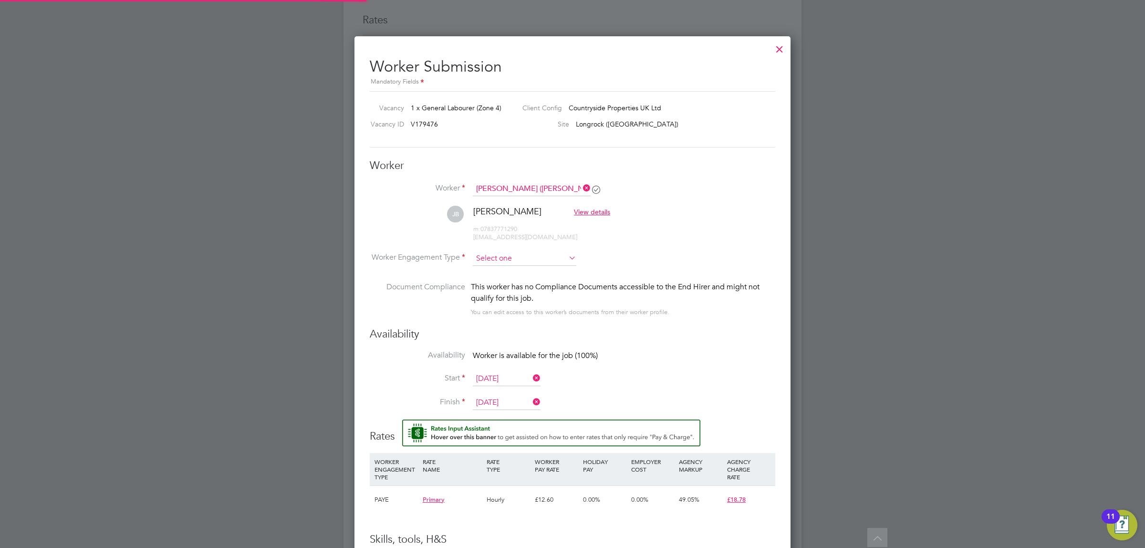
scroll to position [804, 436]
click at [502, 259] on input at bounding box center [525, 258] width 104 height 14
click at [493, 283] on li "PAYE" at bounding box center [524, 285] width 104 height 12
type input "PAYE"
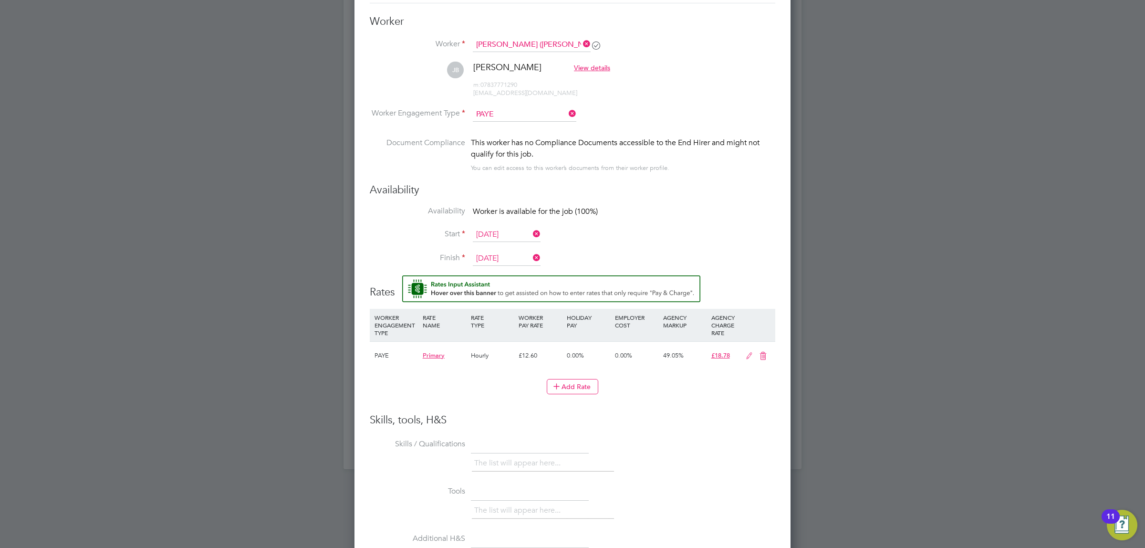
scroll to position [1033, 0]
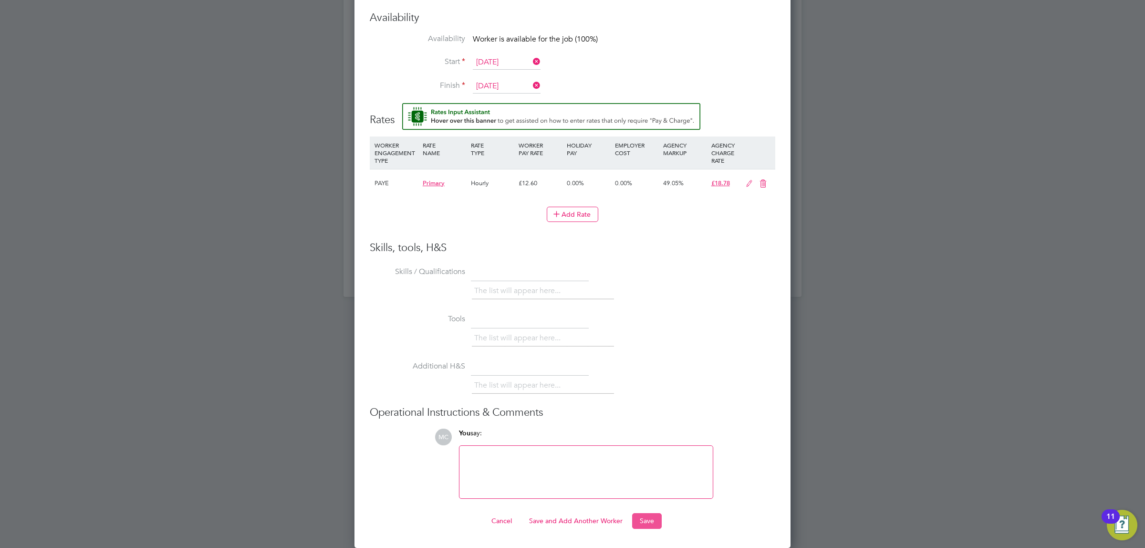
click at [648, 516] on button "Save" at bounding box center [647, 520] width 30 height 15
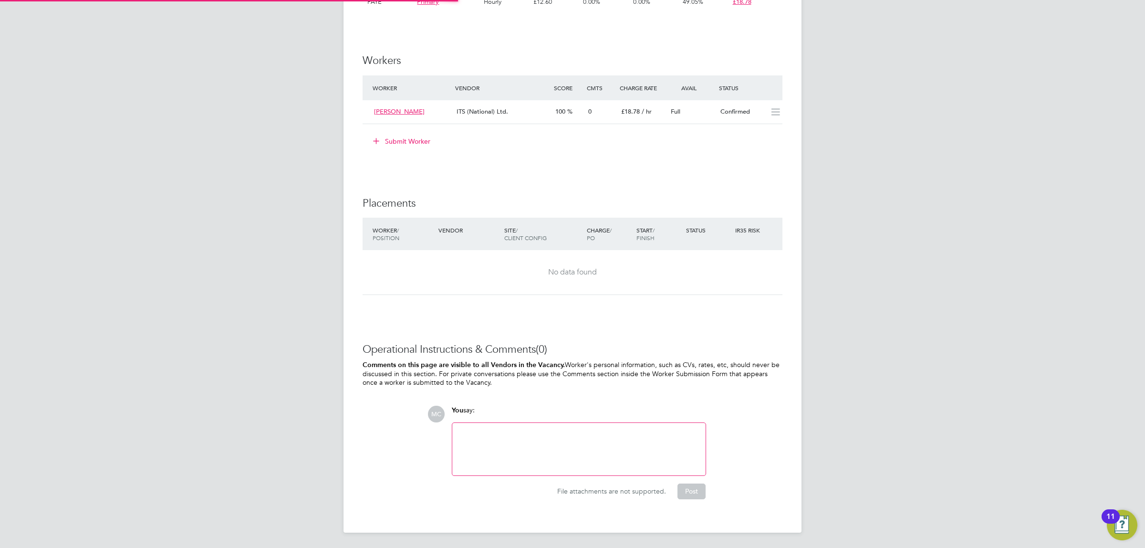
scroll to position [5, 5]
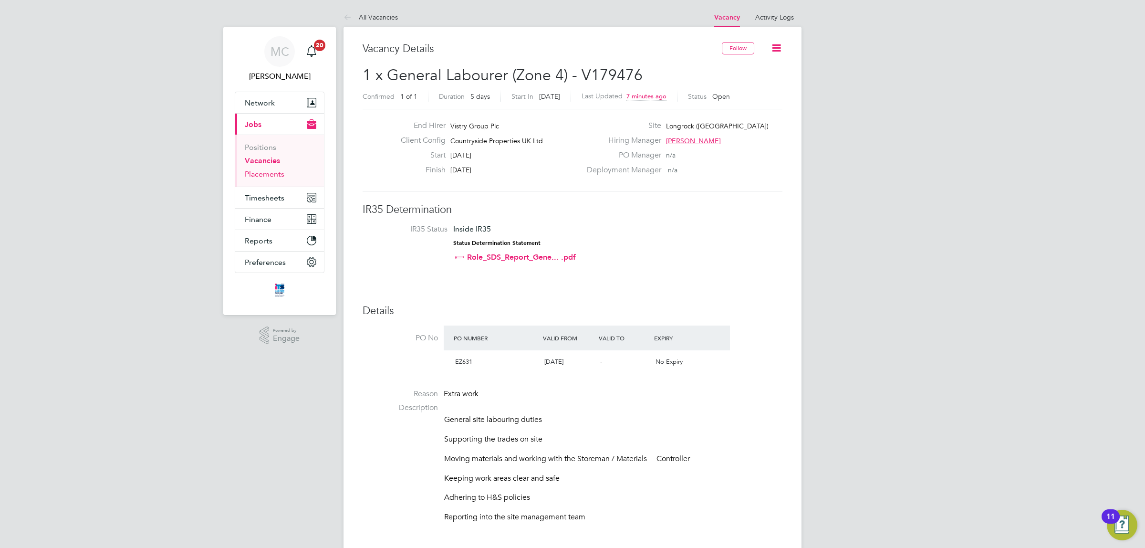
click at [266, 173] on link "Placements" at bounding box center [265, 173] width 40 height 9
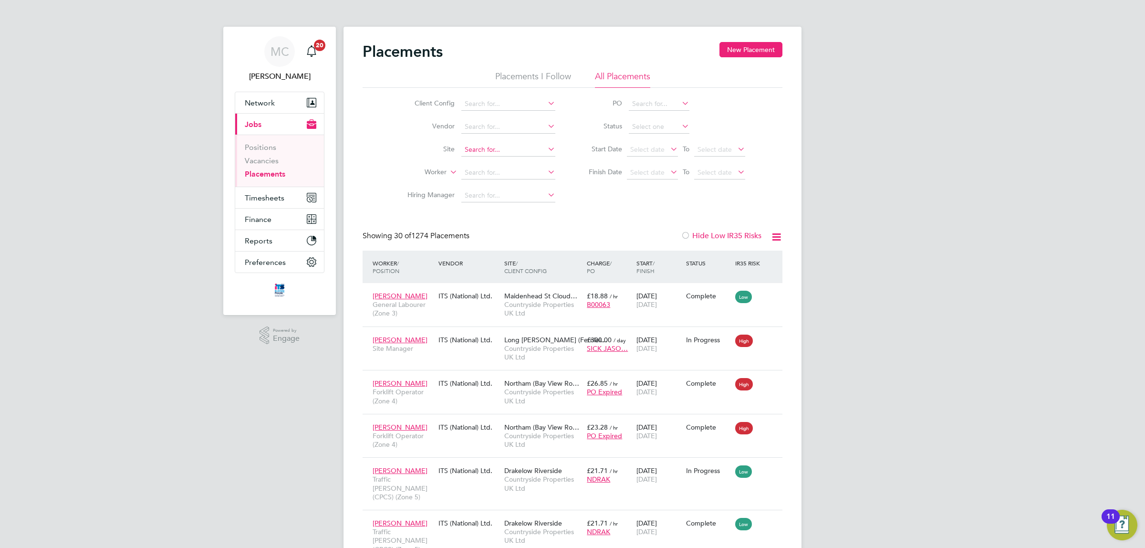
click at [493, 150] on input at bounding box center [508, 149] width 94 height 13
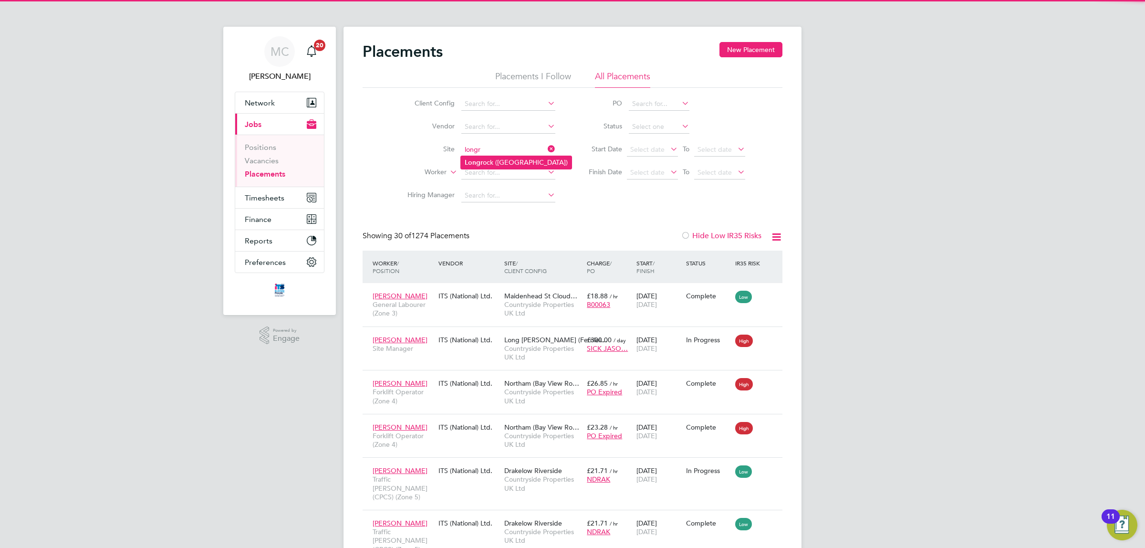
click at [489, 158] on li "Longr ock ([GEOGRAPHIC_DATA])" at bounding box center [516, 162] width 111 height 13
type input "Longrock ([GEOGRAPHIC_DATA])"
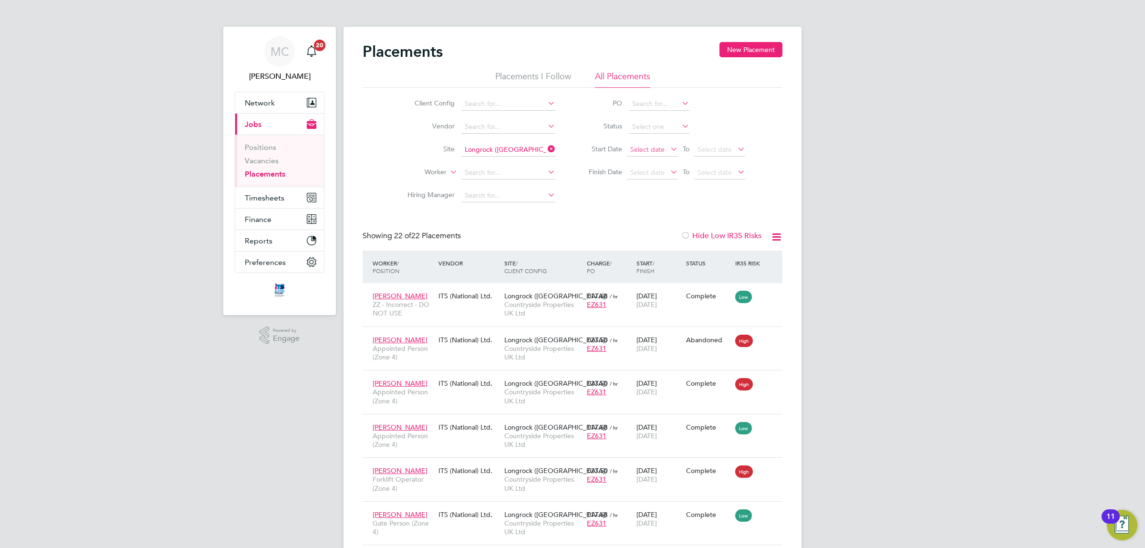
click at [647, 149] on span "Select date" at bounding box center [647, 149] width 34 height 9
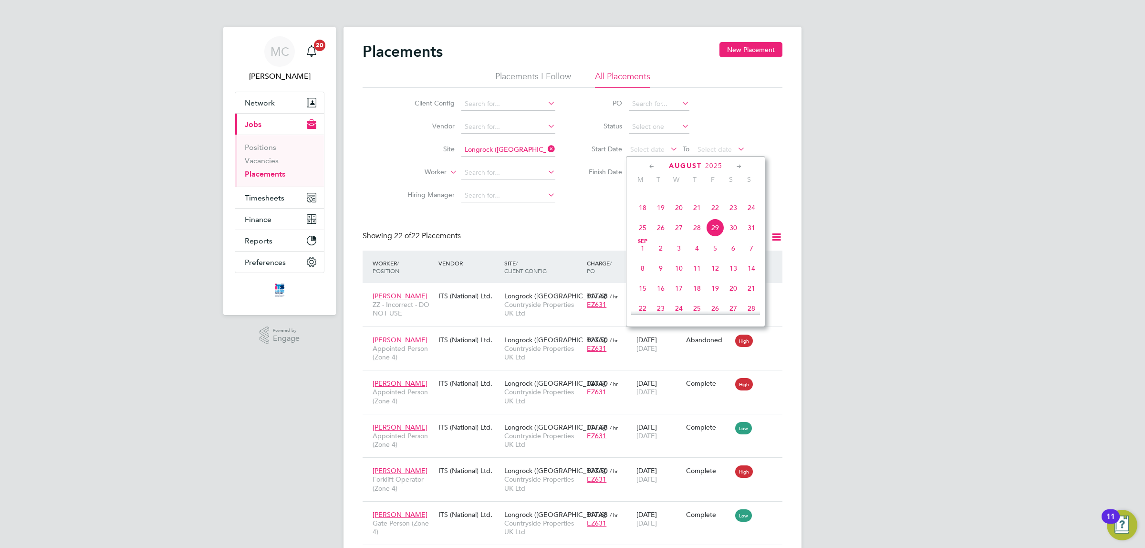
click at [643, 237] on span "25" at bounding box center [642, 227] width 18 height 18
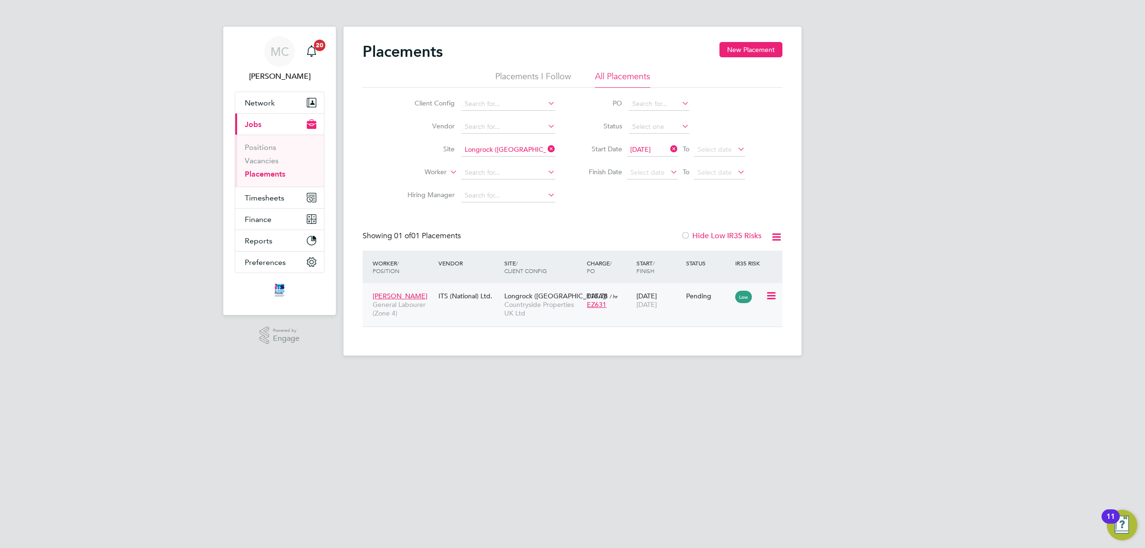
click at [773, 292] on icon at bounding box center [771, 295] width 10 height 11
click at [719, 352] on li "Start" at bounding box center [741, 354] width 68 height 13
type input "[PERSON_NAME]"
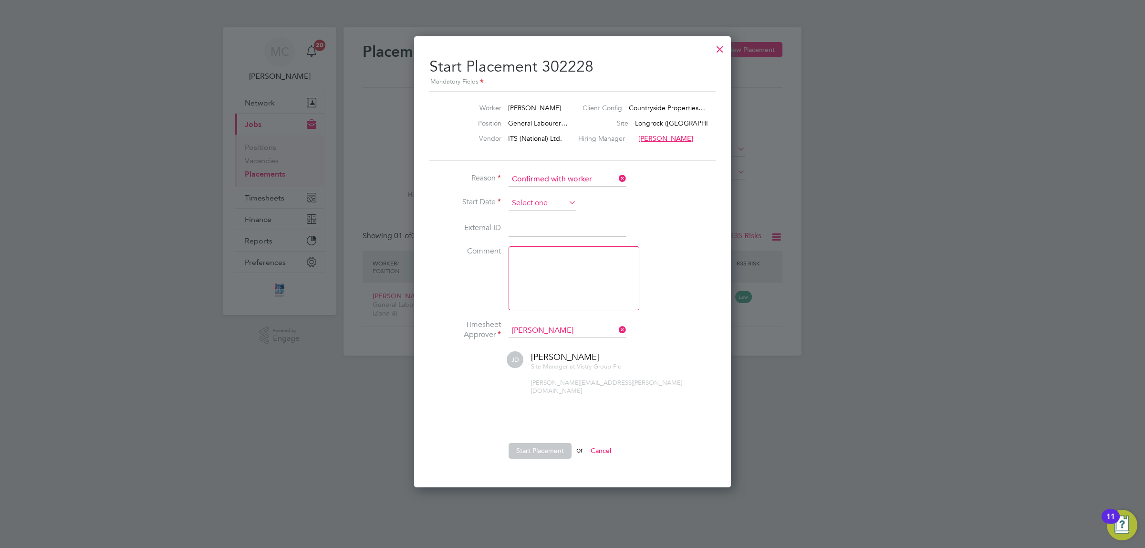
click at [548, 198] on input at bounding box center [542, 203] width 68 height 14
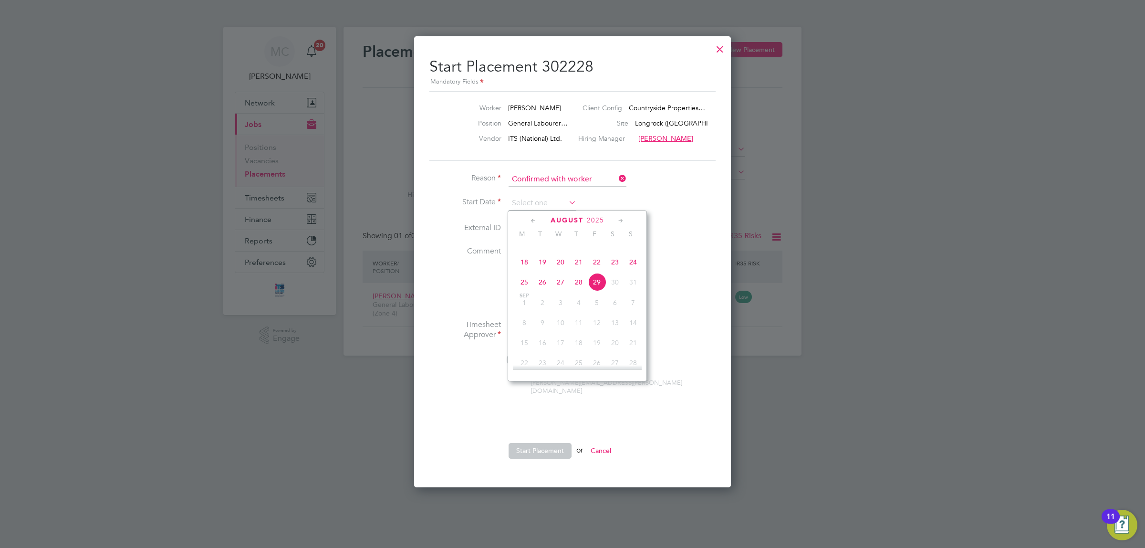
click at [542, 291] on span "26" at bounding box center [542, 282] width 18 height 18
type input "[DATE]"
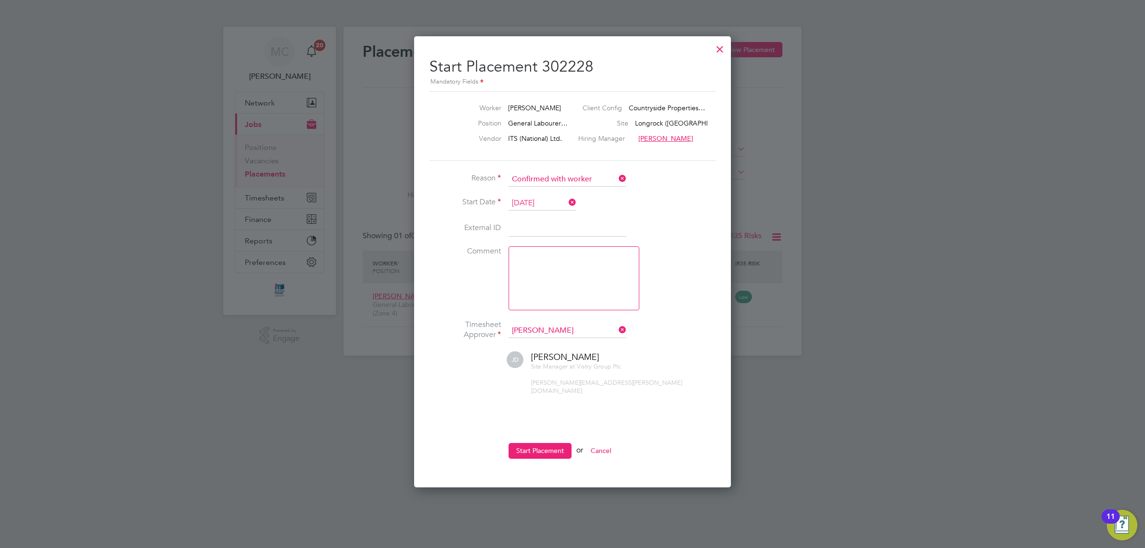
click at [526, 249] on textarea at bounding box center [573, 278] width 131 height 64
type textarea "confirmed with worker"
click at [542, 443] on button "Start Placement" at bounding box center [539, 450] width 63 height 15
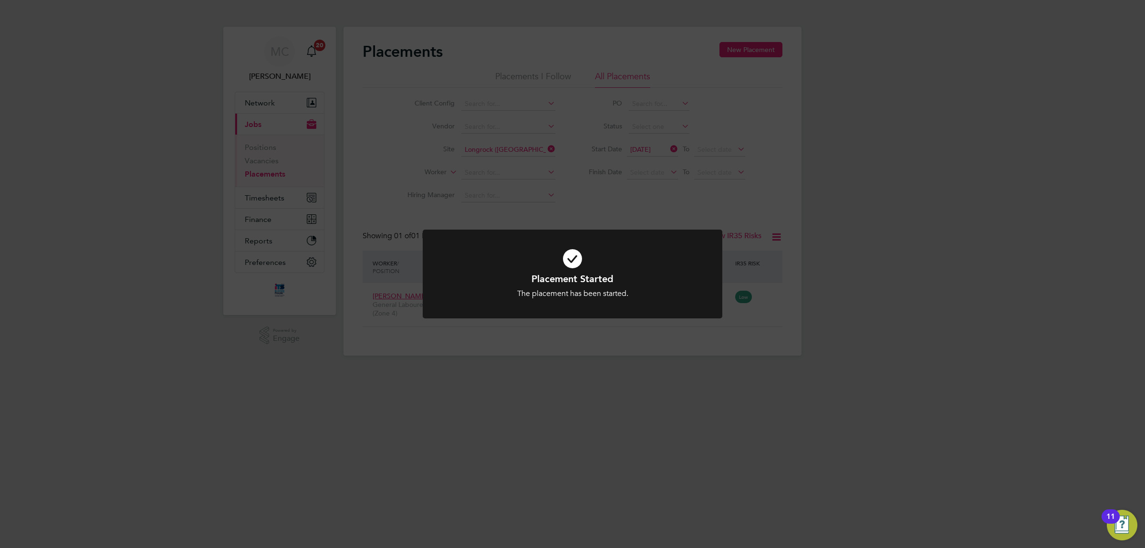
click at [595, 424] on div "Placement Started The placement has been started. Cancel Okay" at bounding box center [572, 274] width 1145 height 548
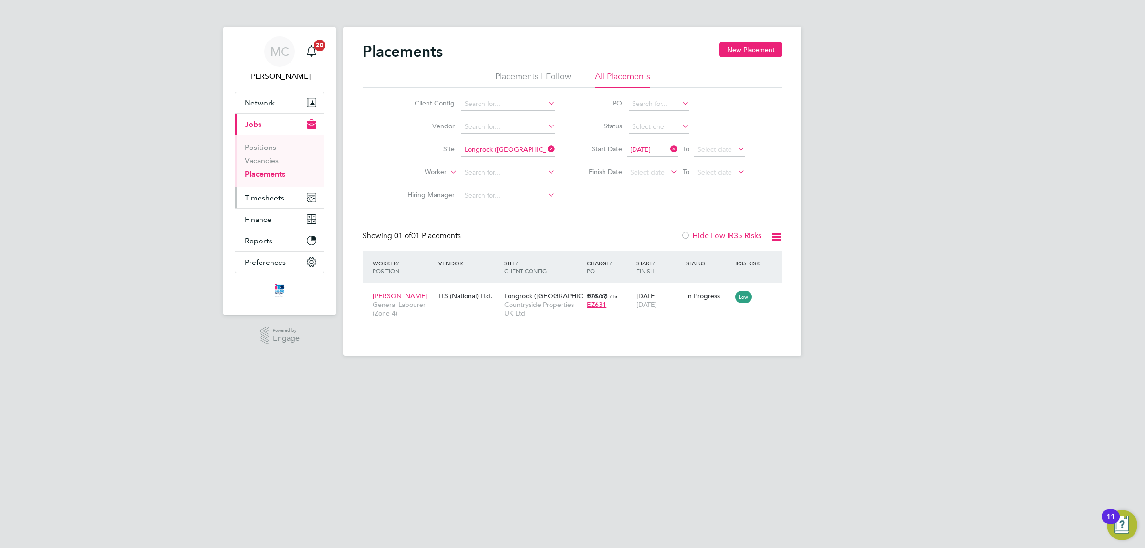
click at [265, 196] on span "Timesheets" at bounding box center [265, 197] width 40 height 9
click at [265, 191] on button "Timesheets" at bounding box center [279, 197] width 89 height 21
click at [265, 168] on link "Timesheets" at bounding box center [265, 168] width 40 height 9
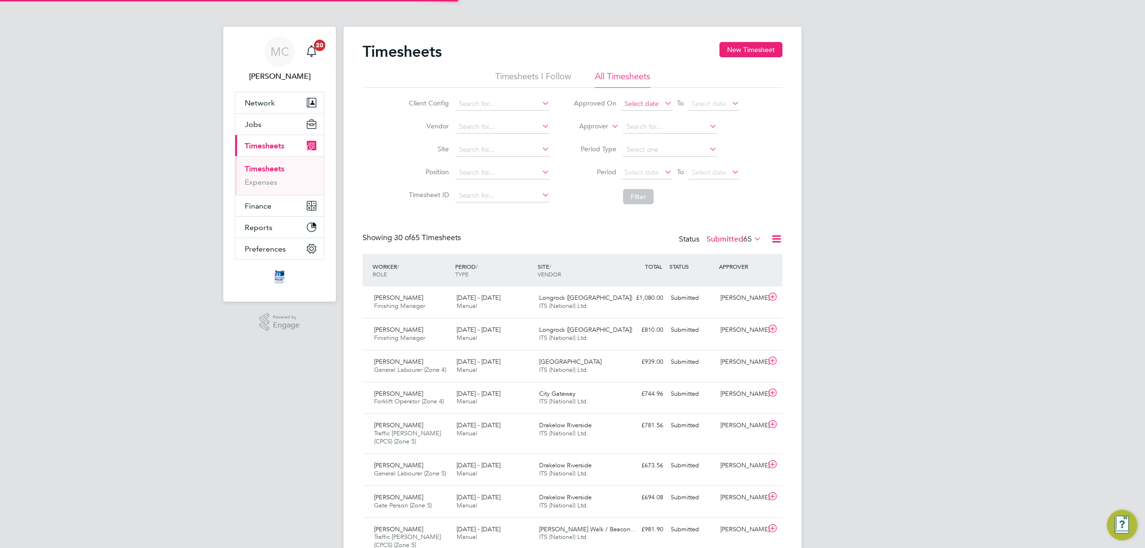
scroll to position [24, 83]
click at [741, 49] on button "New Timesheet" at bounding box center [750, 49] width 63 height 15
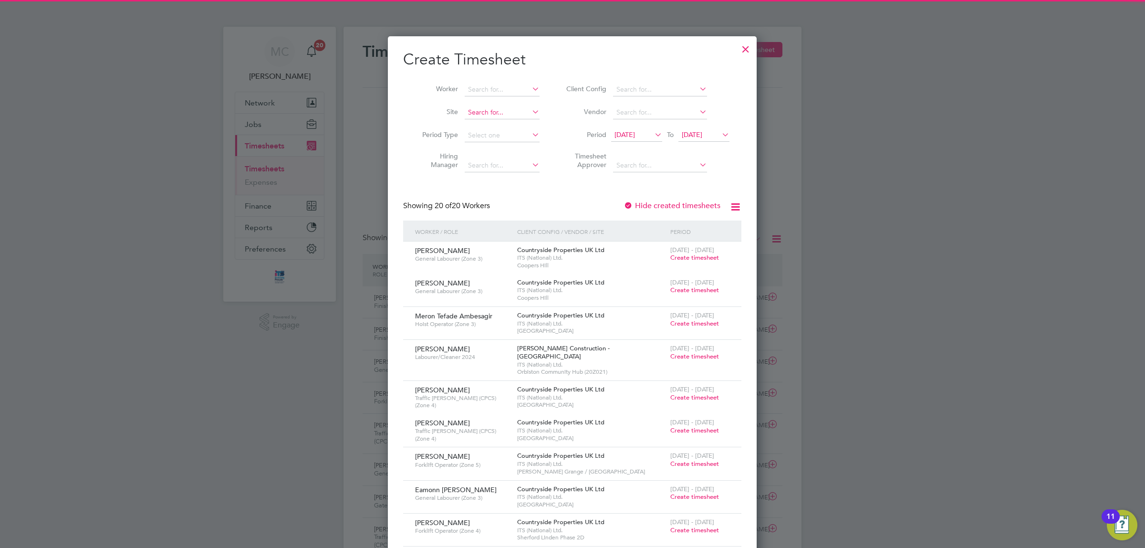
click at [487, 111] on input at bounding box center [502, 112] width 75 height 13
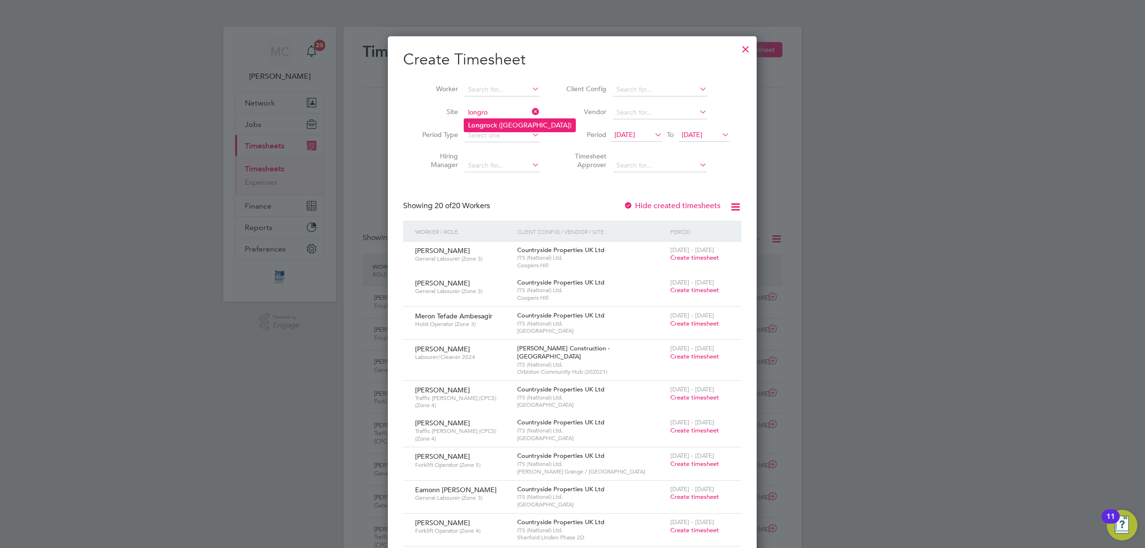
click at [510, 120] on li "Longro ck ([GEOGRAPHIC_DATA])" at bounding box center [519, 125] width 111 height 13
type input "Longrock ([GEOGRAPHIC_DATA])"
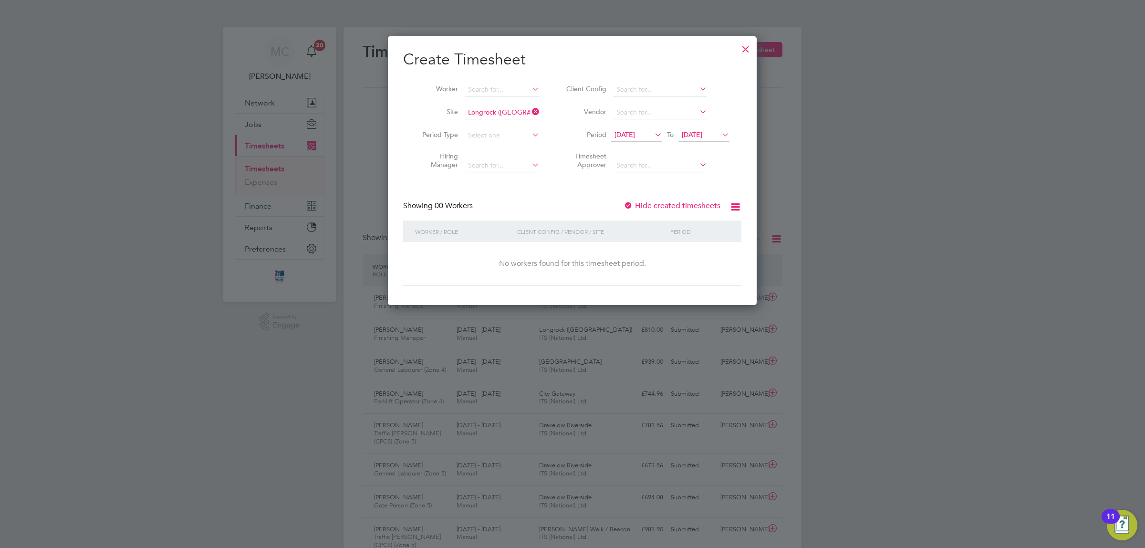
click at [632, 132] on span "[DATE]" at bounding box center [624, 134] width 21 height 9
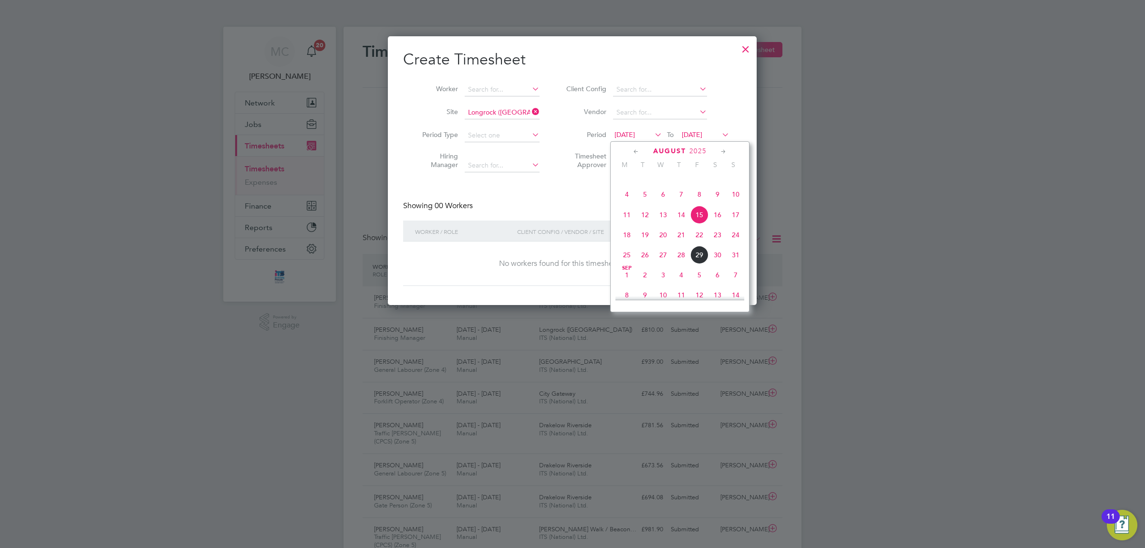
click at [625, 264] on span "25" at bounding box center [627, 255] width 18 height 18
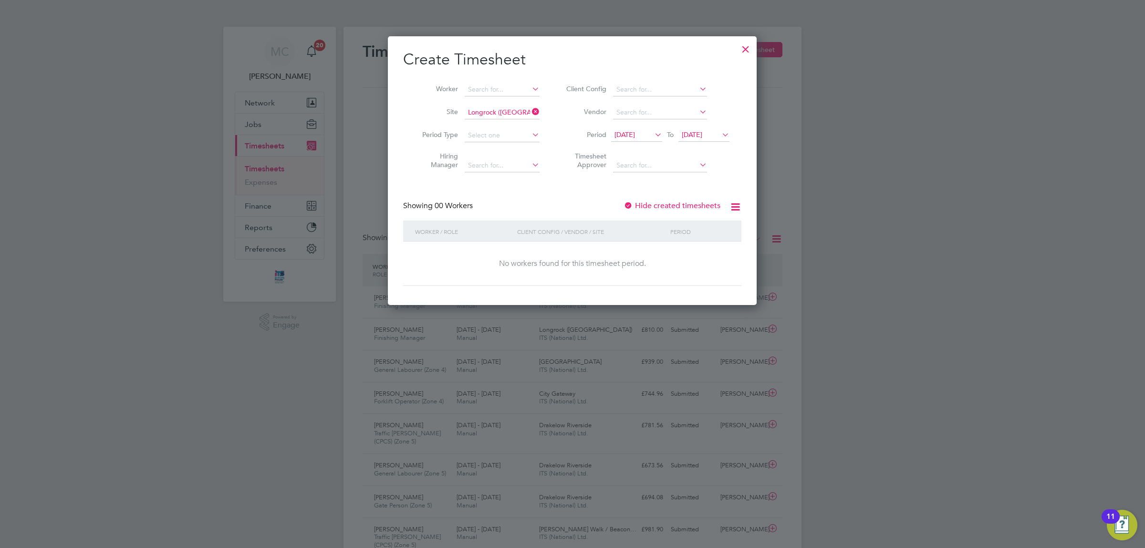
click at [671, 203] on label "Hide created timesheets" at bounding box center [671, 206] width 97 height 10
click at [743, 51] on div at bounding box center [745, 46] width 17 height 17
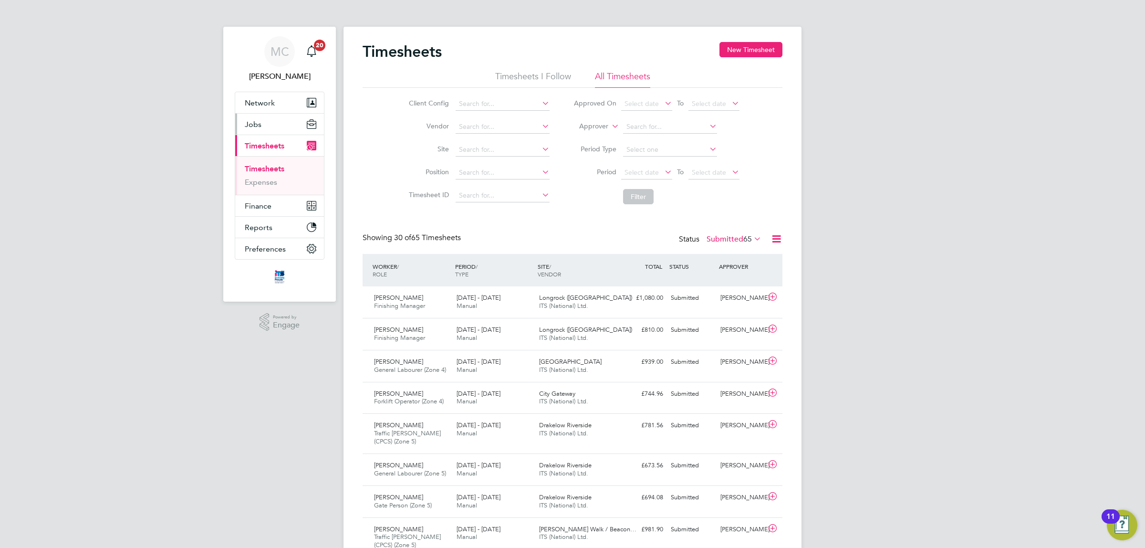
click at [268, 124] on button "Jobs" at bounding box center [279, 124] width 89 height 21
click at [261, 174] on link "Placements" at bounding box center [265, 173] width 40 height 9
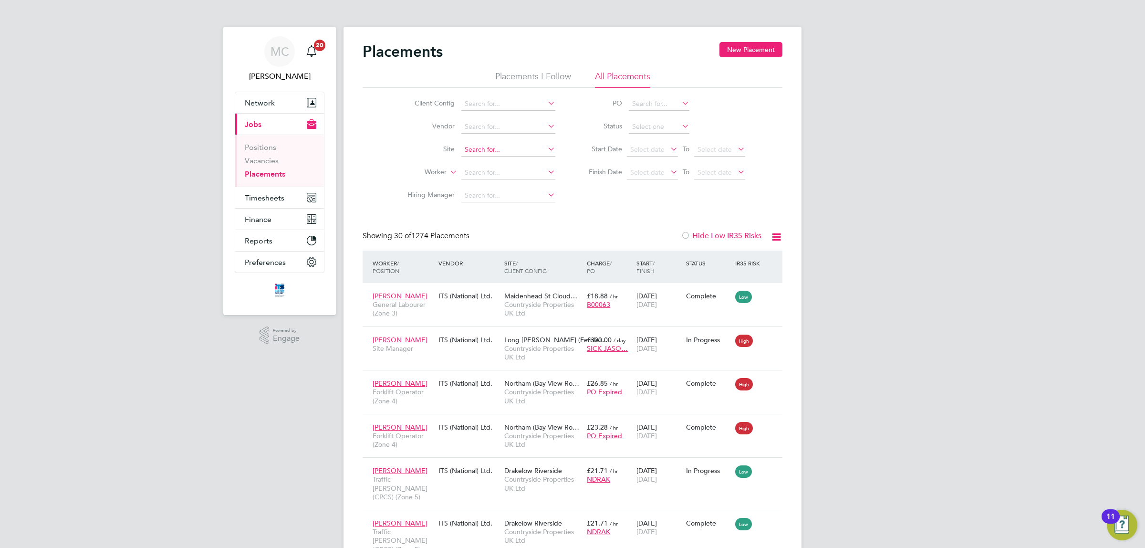
click at [494, 148] on input at bounding box center [508, 149] width 94 height 13
click at [489, 186] on li "Long rock ([GEOGRAPHIC_DATA])" at bounding box center [543, 188] width 164 height 13
type input "Longrock ([GEOGRAPHIC_DATA])"
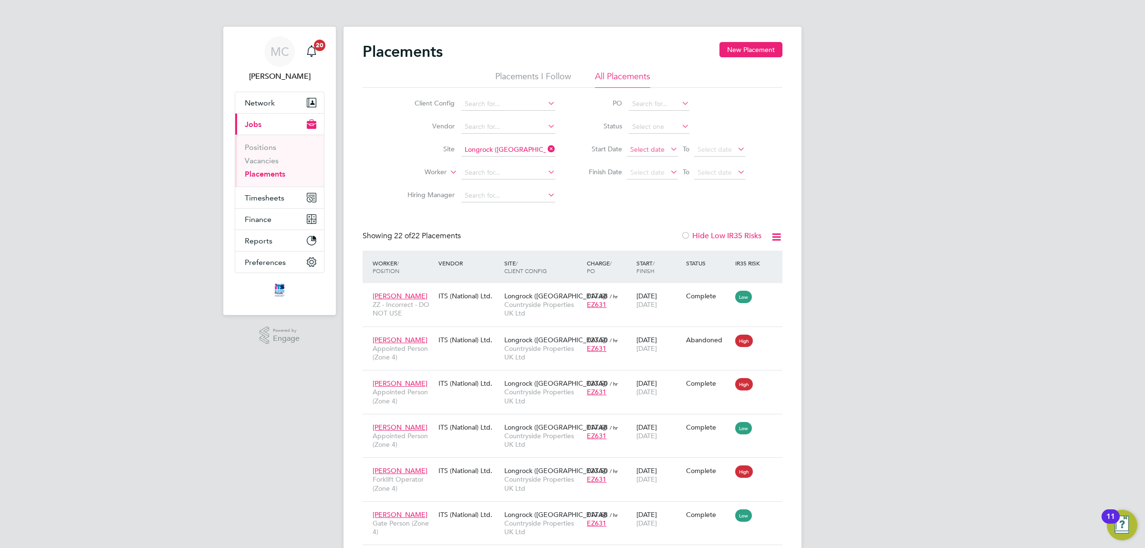
click at [651, 145] on span "Select date" at bounding box center [647, 149] width 34 height 9
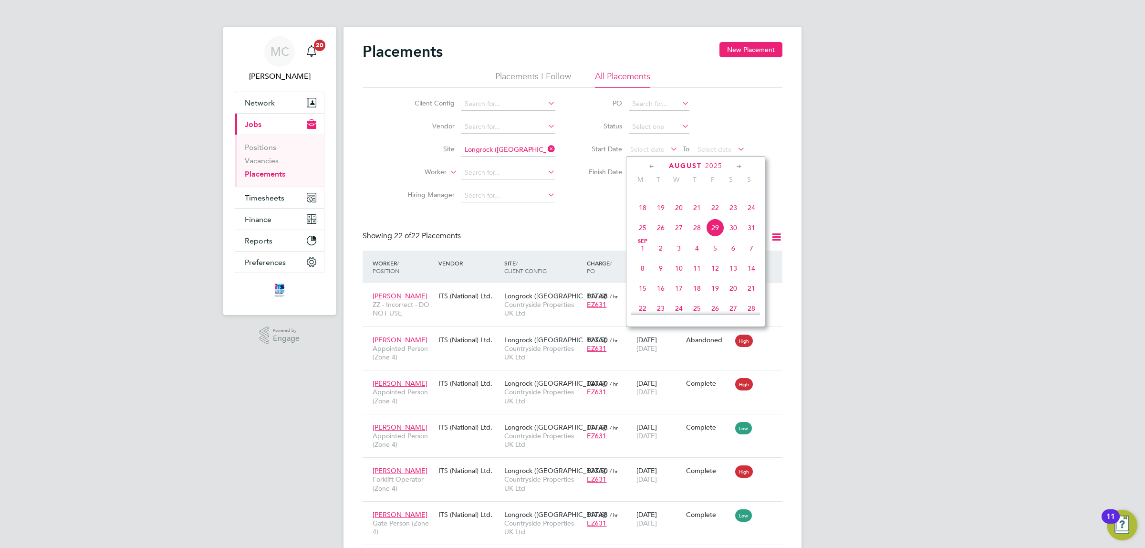
click at [661, 237] on span "26" at bounding box center [661, 227] width 18 height 18
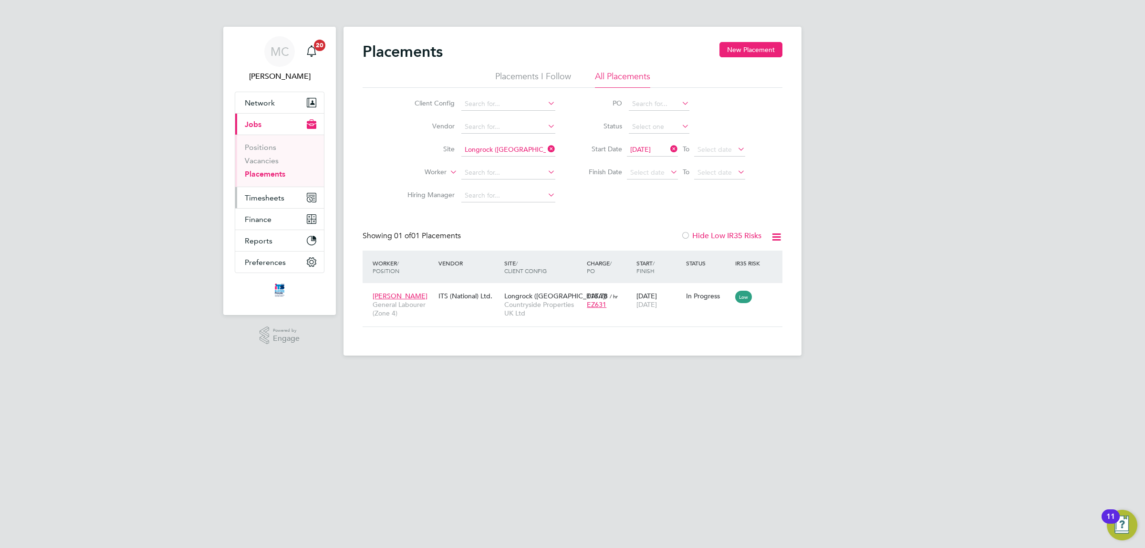
click at [270, 197] on span "Timesheets" at bounding box center [265, 197] width 40 height 9
click at [260, 192] on button "Timesheets" at bounding box center [279, 197] width 89 height 21
click at [272, 168] on link "Timesheets" at bounding box center [265, 168] width 40 height 9
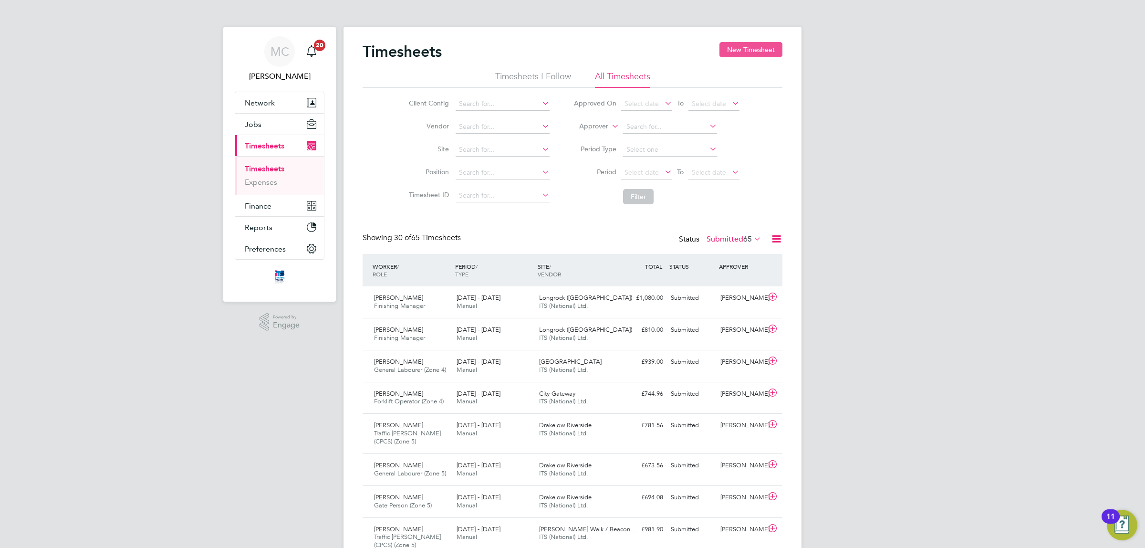
click at [750, 48] on button "New Timesheet" at bounding box center [750, 49] width 63 height 15
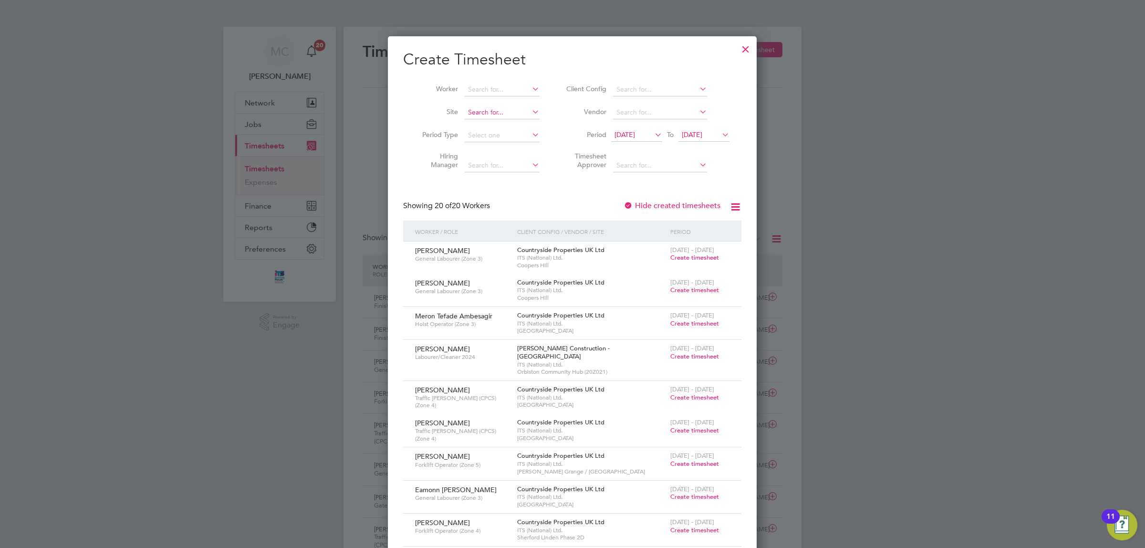
click at [494, 111] on input at bounding box center [502, 112] width 75 height 13
click at [491, 152] on li "Long rock ([GEOGRAPHIC_DATA])" at bounding box center [546, 150] width 164 height 13
type input "Longrock ([GEOGRAPHIC_DATA])"
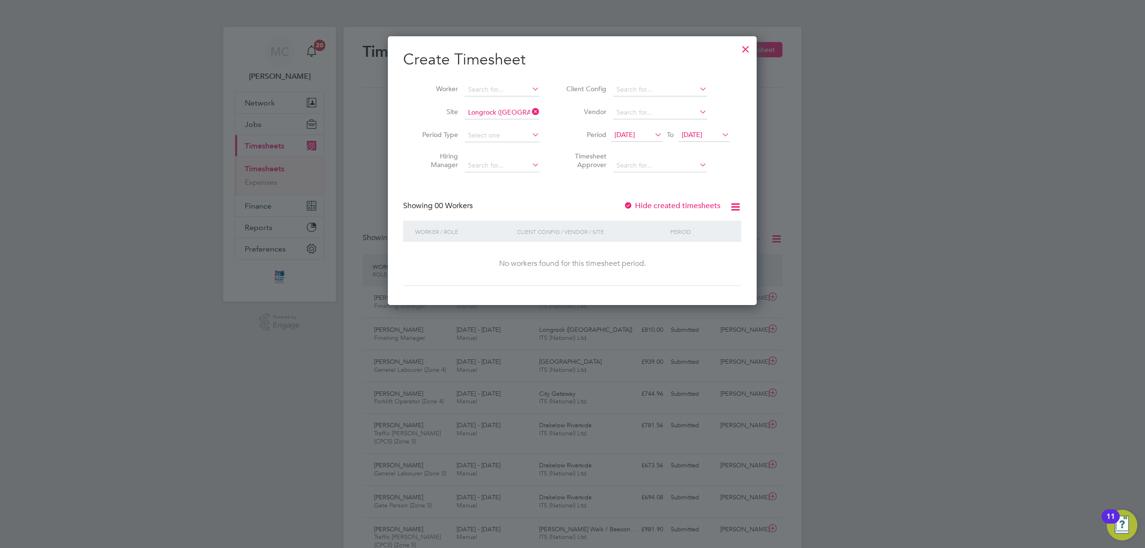
click at [630, 127] on li "Period [DATE] To [DATE]" at bounding box center [646, 135] width 190 height 23
click at [632, 129] on span "[DATE]" at bounding box center [636, 135] width 51 height 13
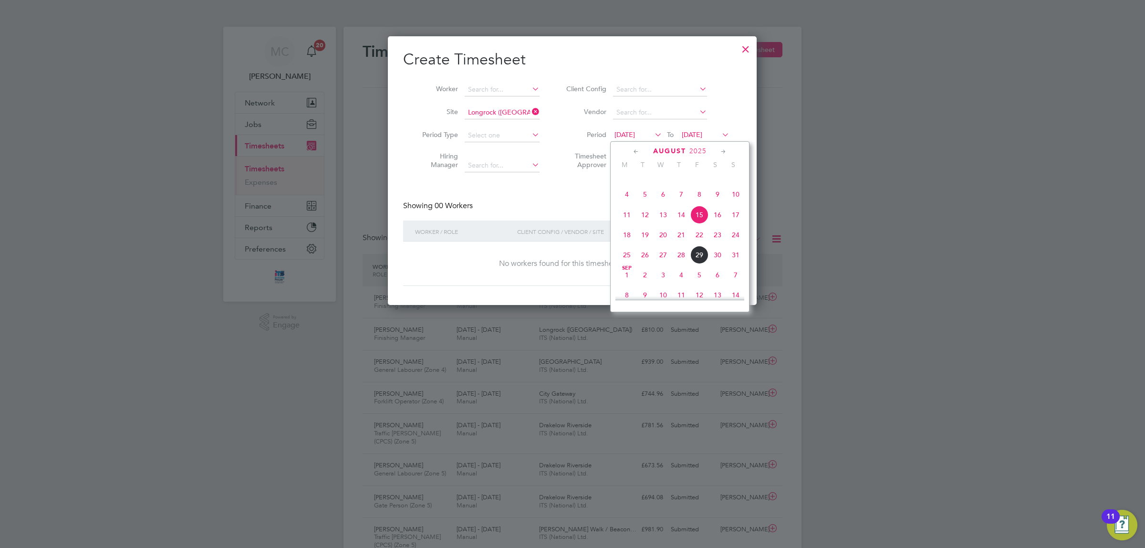
click at [644, 264] on span "26" at bounding box center [645, 255] width 18 height 18
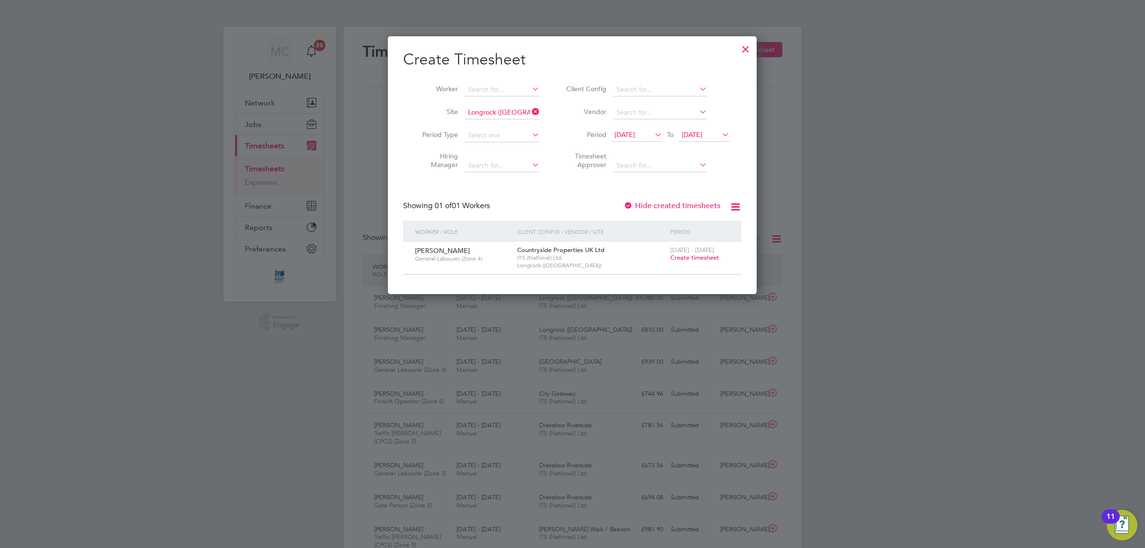
click at [693, 256] on span "Create timesheet" at bounding box center [694, 257] width 49 height 8
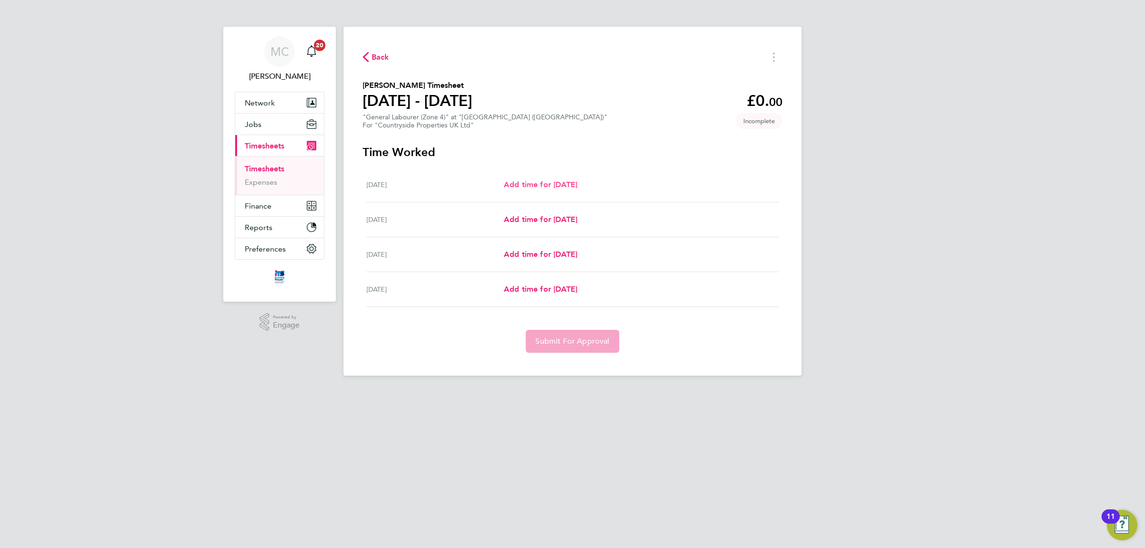
click at [569, 180] on link "Add time for [DATE]" at bounding box center [540, 184] width 73 height 11
select select "30"
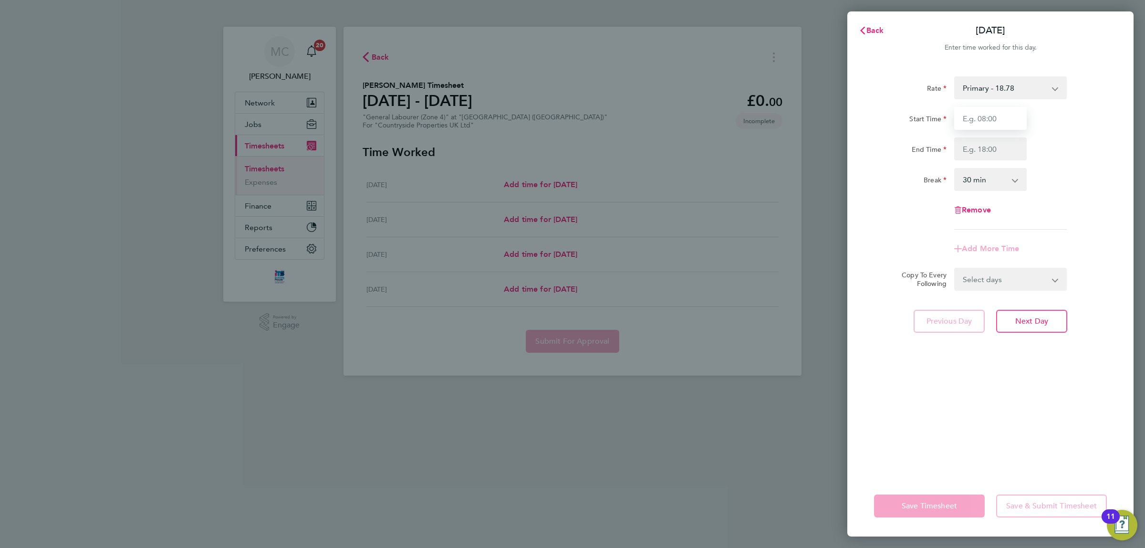
click at [994, 115] on input "Start Time" at bounding box center [990, 118] width 73 height 23
type input "07:30"
click at [1003, 149] on input "End Time" at bounding box center [990, 148] width 73 height 23
type input "17:00"
click at [1046, 377] on div "Rate Primary - 18.78 Start Time 07:30 End Time 17:00 Break 0 min 15 min 30 min …" at bounding box center [990, 270] width 286 height 410
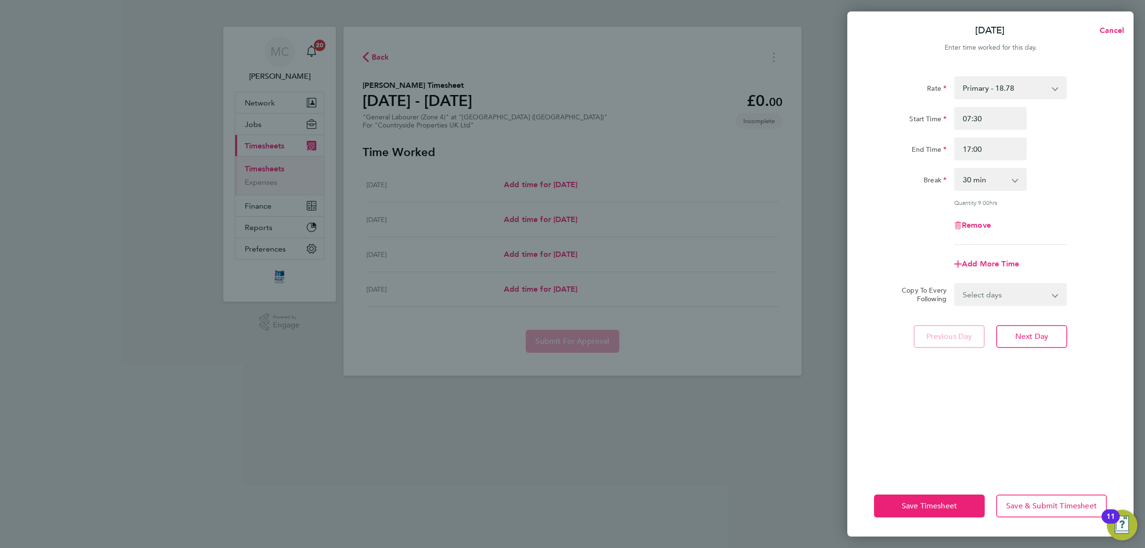
click at [1026, 291] on select "Select days Day [DATE] [DATE] [DATE]" at bounding box center [1005, 294] width 100 height 21
select select "DAY"
click at [955, 284] on select "Select days Day [DATE] [DATE] [DATE]" at bounding box center [1005, 294] width 100 height 21
select select "[DATE]"
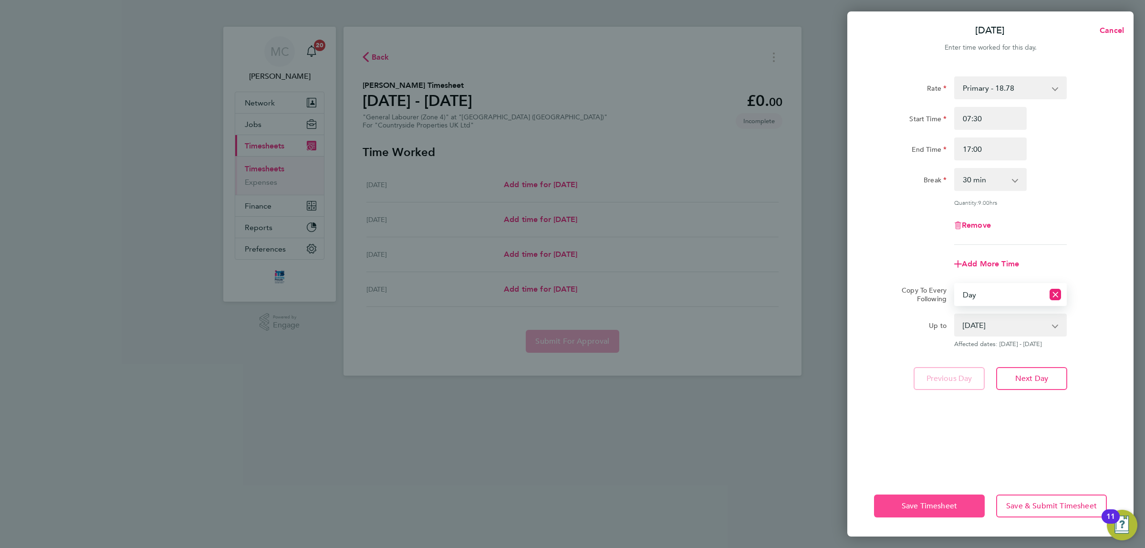
click at [926, 504] on span "Save Timesheet" at bounding box center [929, 506] width 55 height 10
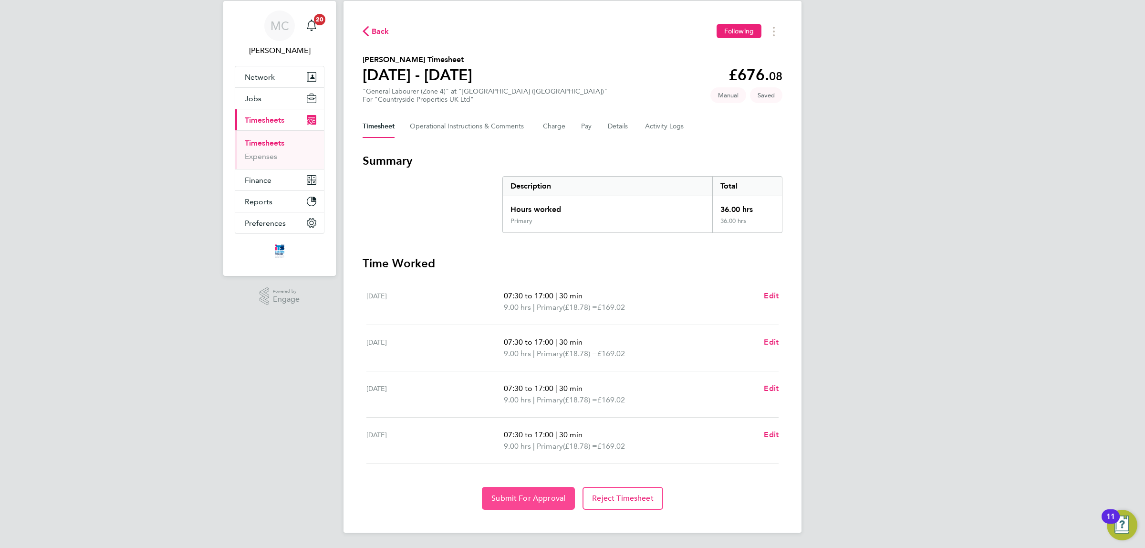
click at [514, 490] on button "Submit For Approval" at bounding box center [528, 498] width 93 height 23
